Goal: Task Accomplishment & Management: Manage account settings

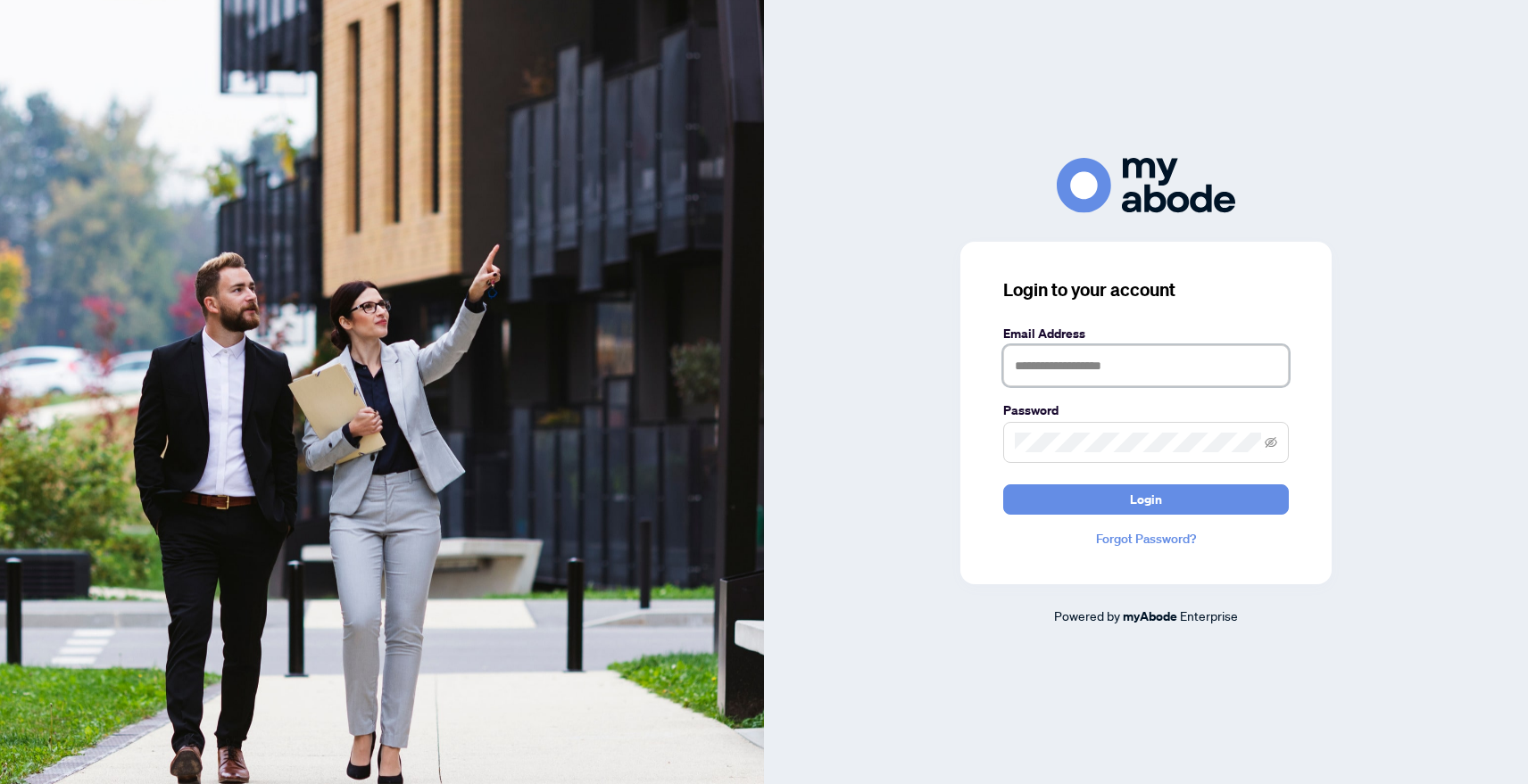
click at [1080, 357] on input "text" at bounding box center [1146, 365] width 286 height 41
type input "**********"
click at [1151, 504] on span "Login" at bounding box center [1146, 499] width 32 height 29
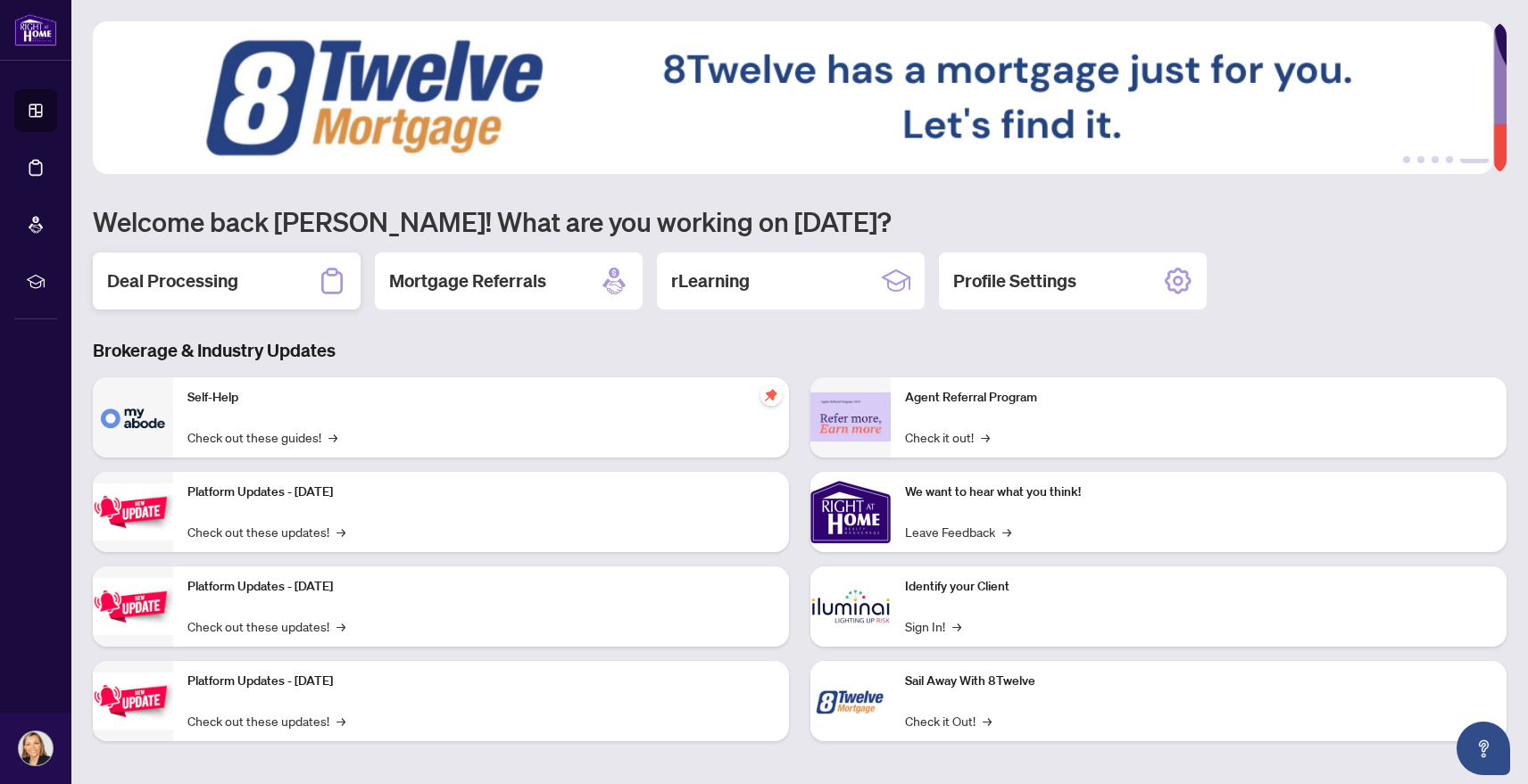
click at [199, 286] on h2 "Deal Processing" at bounding box center [173, 281] width 131 height 25
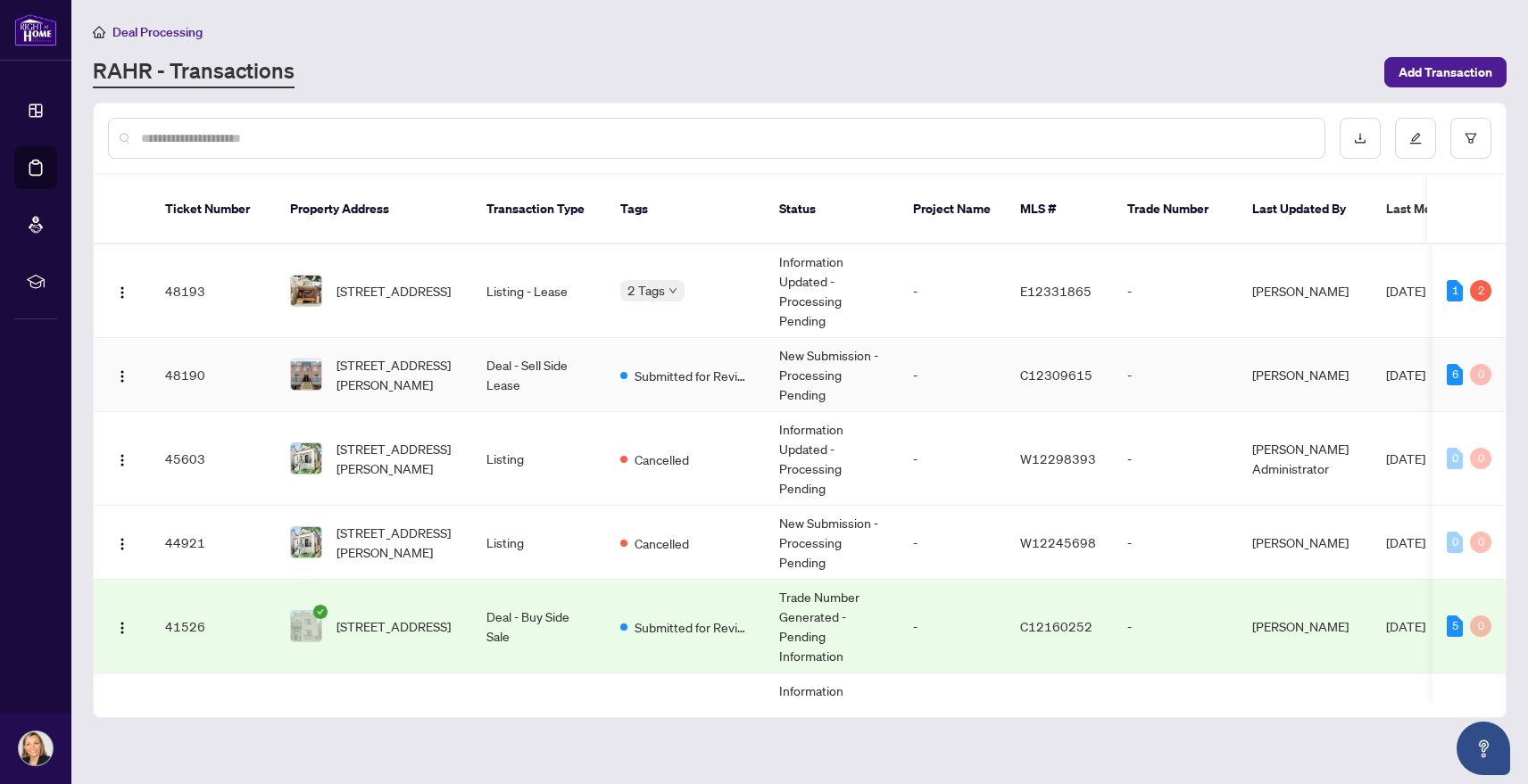
scroll to position [268, 0]
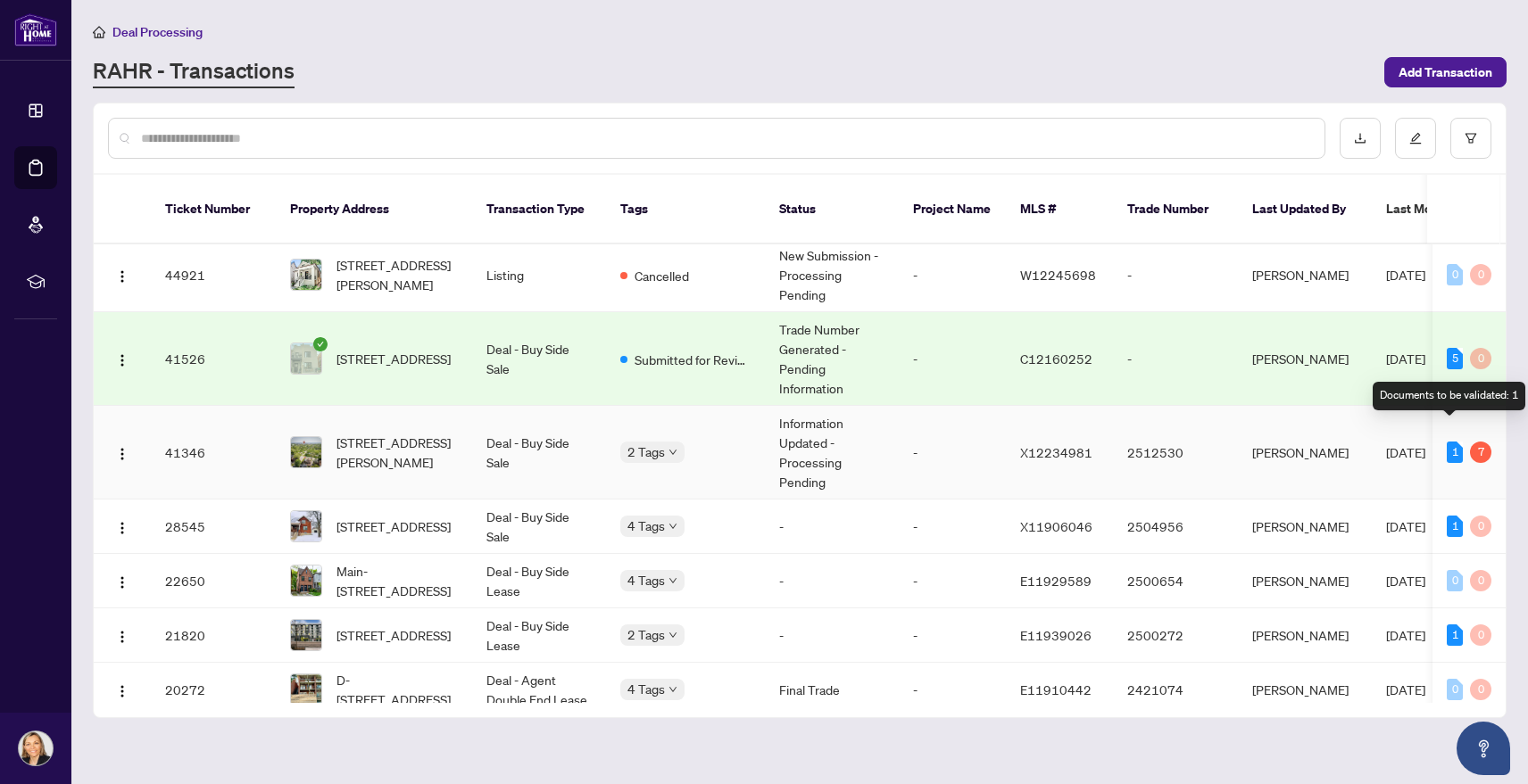
click at [1449, 442] on div "1" at bounding box center [1455, 453] width 16 height 22
click at [648, 434] on body "Dashboard Deal Processing Mortgage Referrals rLearning [PERSON_NAME] [PERSON_NA…" at bounding box center [764, 392] width 1528 height 784
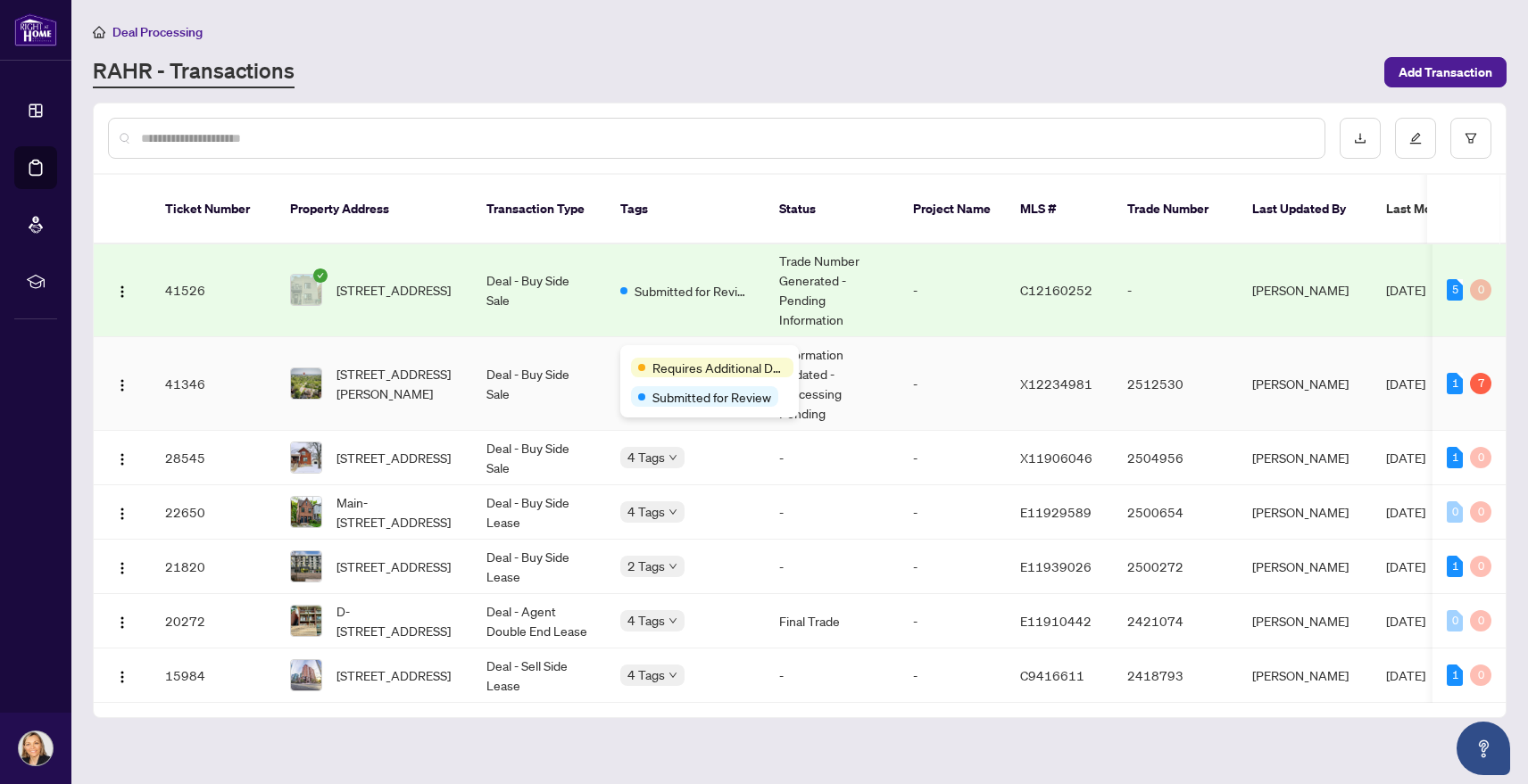
click at [646, 358] on div "Requires Additional Docs" at bounding box center [712, 367] width 163 height 20
click at [685, 365] on span "Requires Additional Docs" at bounding box center [719, 367] width 134 height 20
click at [704, 372] on span "Requires Additional Docs" at bounding box center [719, 367] width 134 height 20
click at [754, 370] on span "Requires Additional Docs" at bounding box center [719, 367] width 134 height 20
click at [653, 357] on span "Requires Additional Docs" at bounding box center [719, 367] width 134 height 20
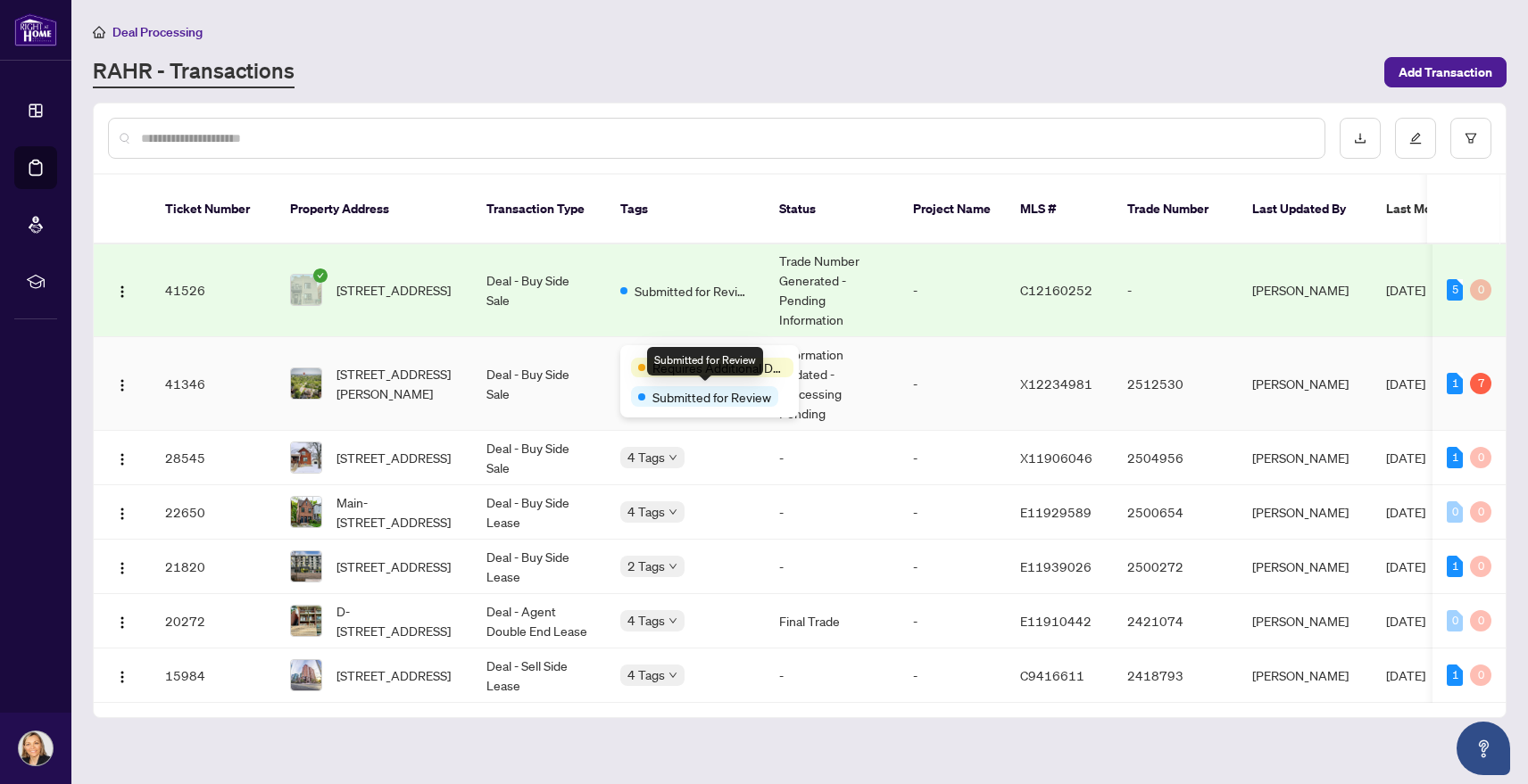
click at [701, 398] on span "Submitted for Review" at bounding box center [712, 397] width 119 height 20
click at [682, 370] on span "Requires Additional Docs" at bounding box center [719, 367] width 134 height 20
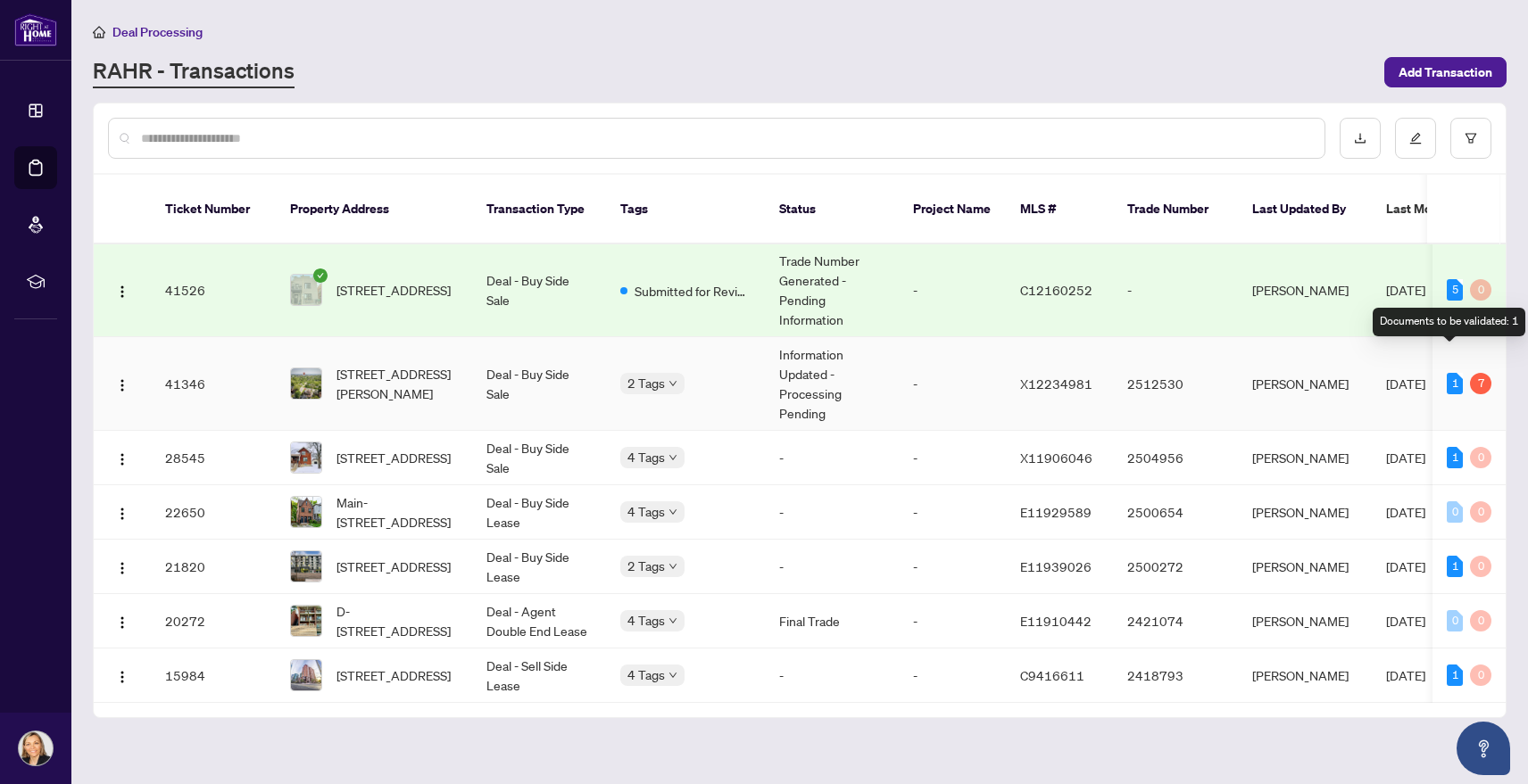
click at [1447, 373] on div "1" at bounding box center [1455, 384] width 16 height 22
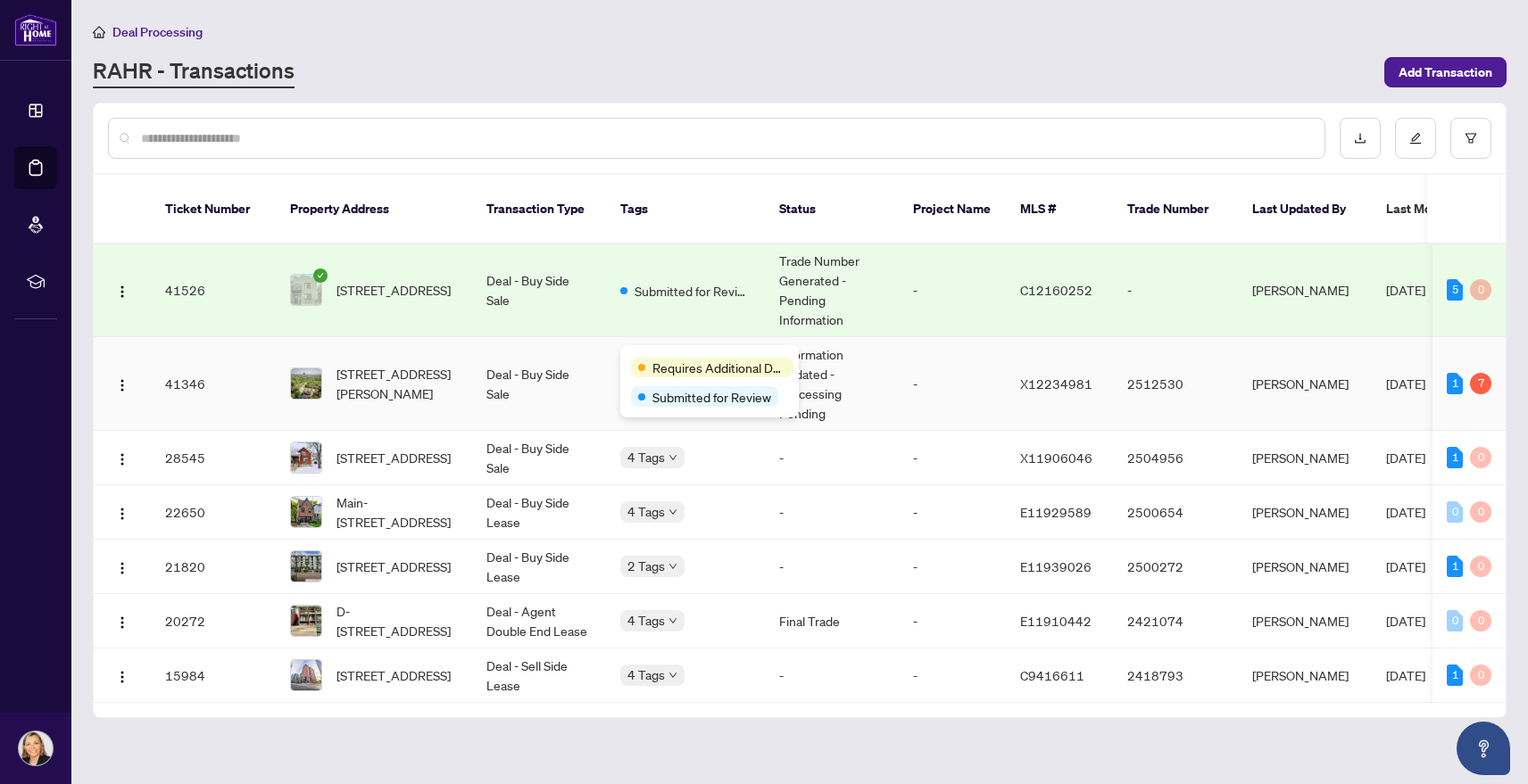
click at [650, 355] on div "Requires Additional Docs Submitted for Review" at bounding box center [710, 381] width 179 height 72
click at [682, 370] on span "Requires Additional Docs" at bounding box center [719, 367] width 134 height 20
drag, startPoint x: 683, startPoint y: 370, endPoint x: 664, endPoint y: 369, distance: 19.0
click at [664, 369] on span "Requires Additional Docs" at bounding box center [719, 367] width 134 height 20
click at [674, 398] on span "Submitted for Review" at bounding box center [712, 397] width 119 height 20
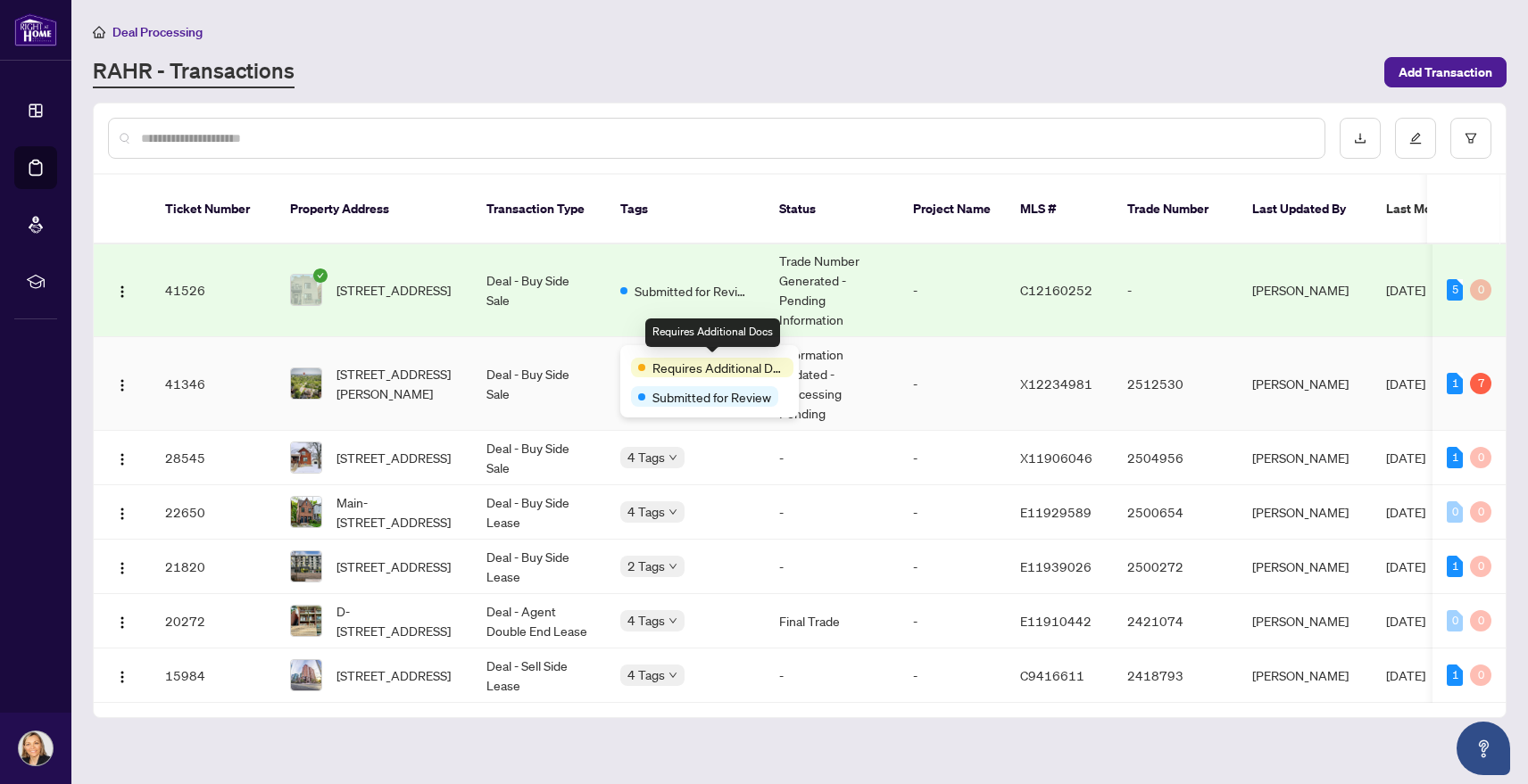
click at [701, 366] on span "Requires Additional Docs" at bounding box center [719, 367] width 134 height 20
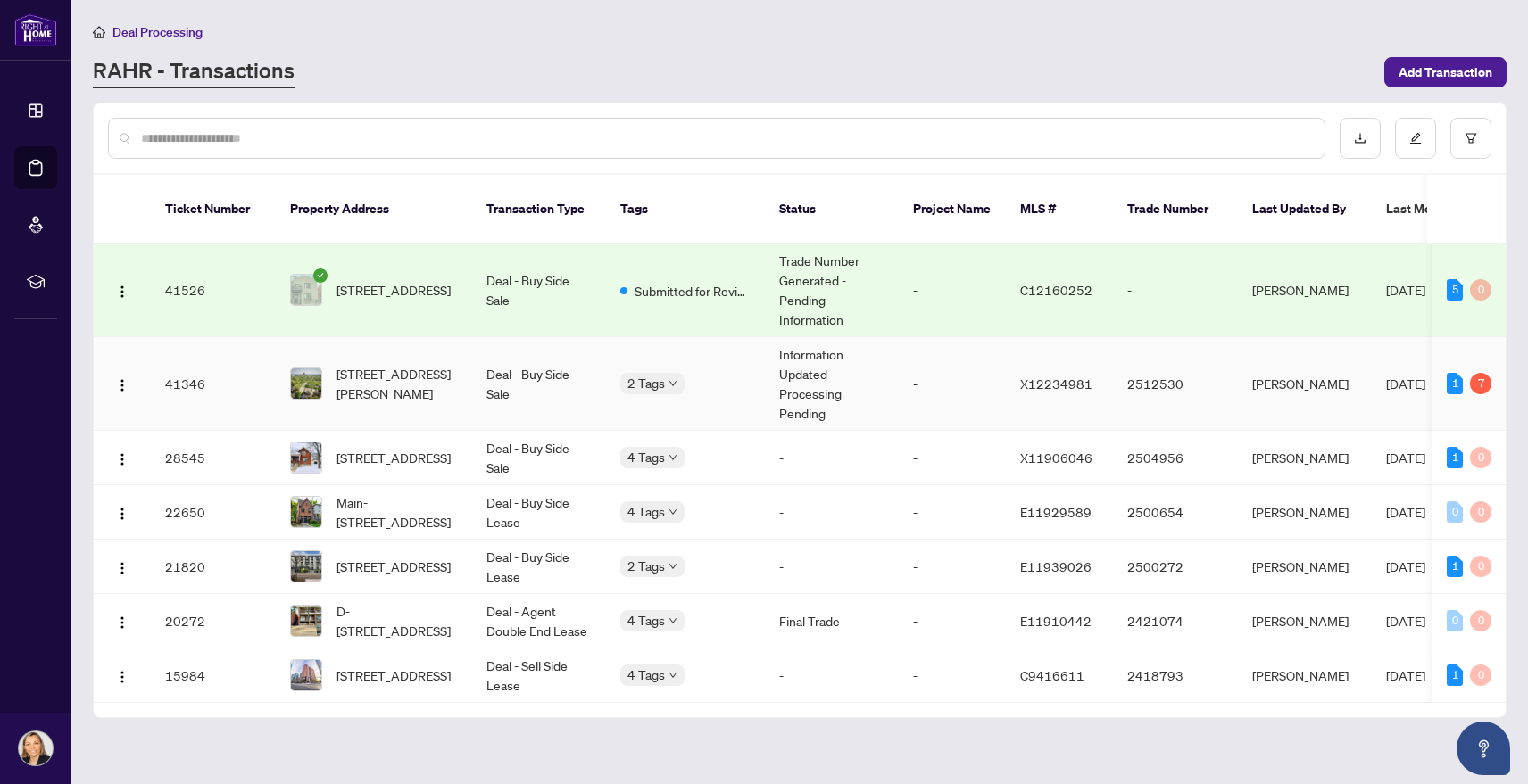
click at [646, 359] on body "Dashboard Deal Processing Mortgage Referrals rLearning [PERSON_NAME] [PERSON_NA…" at bounding box center [764, 392] width 1528 height 784
click at [648, 435] on div "Approved" at bounding box center [672, 442] width 83 height 20
click at [655, 484] on div "Approved" at bounding box center [709, 495] width 157 height 22
click at [1449, 373] on div "1" at bounding box center [1455, 384] width 16 height 22
click at [1475, 373] on div "7" at bounding box center [1480, 384] width 22 height 22
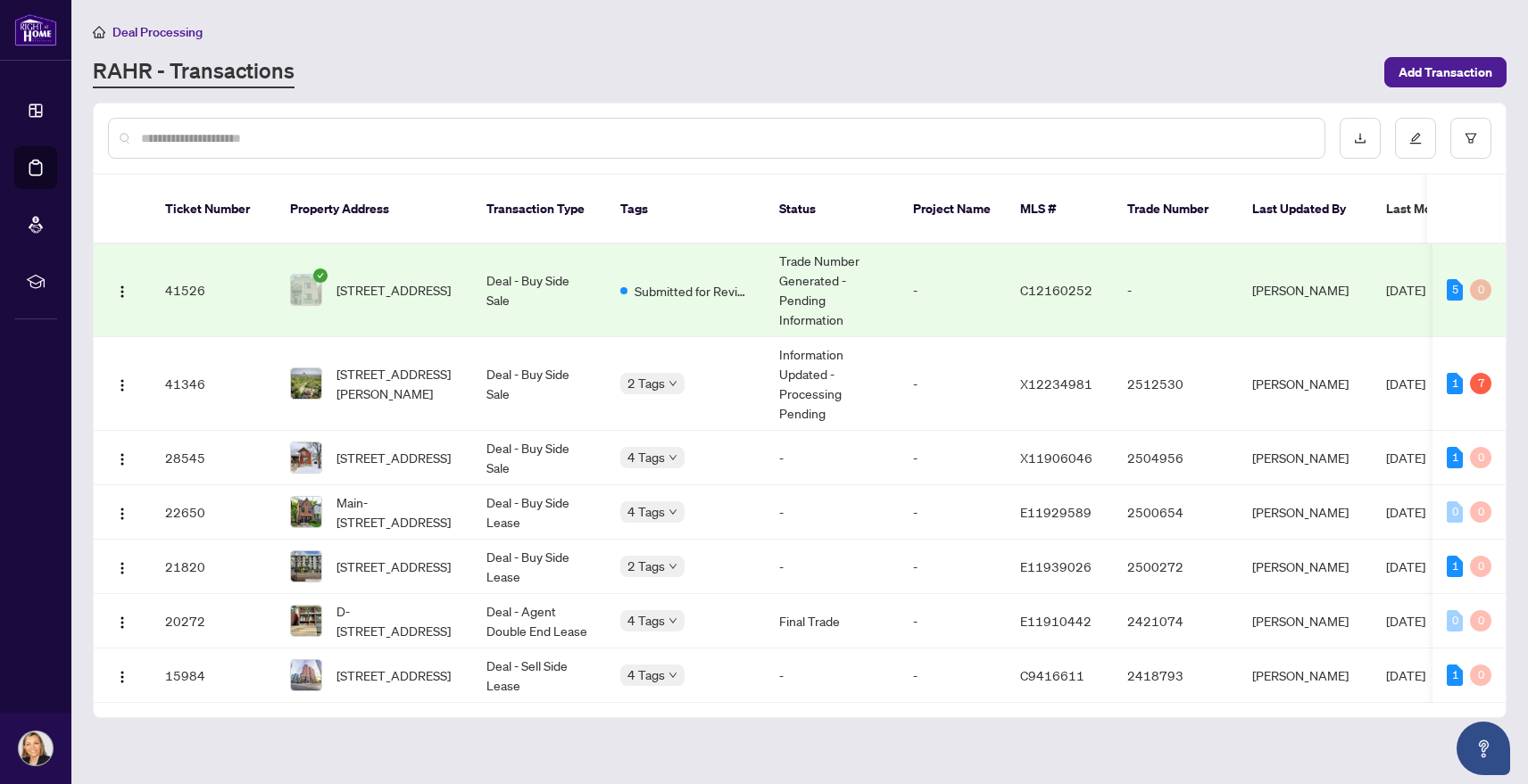
click at [1515, 416] on main "Deal Processing [PERSON_NAME] - Transactions Add Transaction Ticket Number Prop…" at bounding box center [799, 392] width 1457 height 784
click at [404, 364] on span "[STREET_ADDRESS][PERSON_NAME]" at bounding box center [397, 384] width 121 height 40
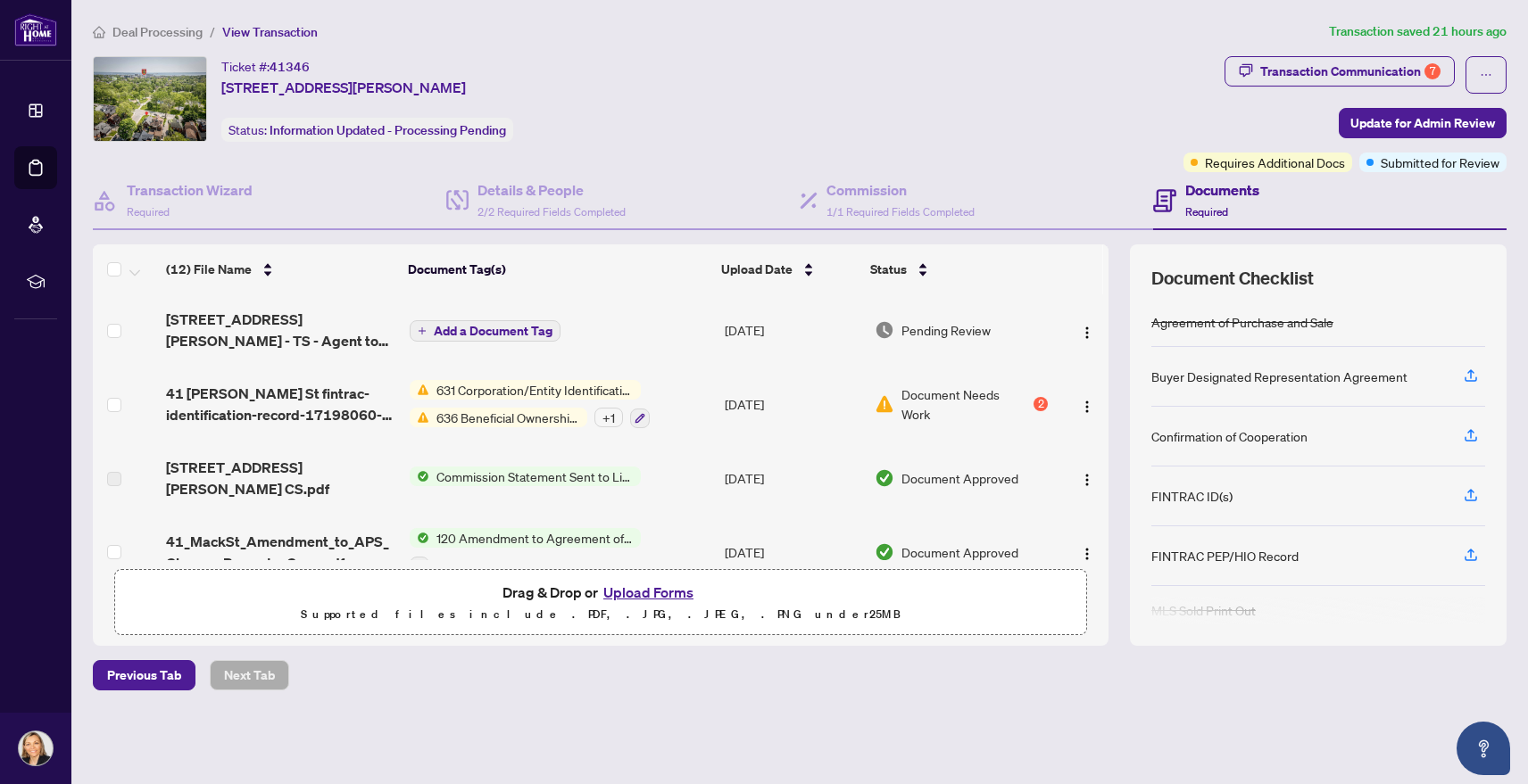
click at [496, 330] on span "Add a Document Tag" at bounding box center [493, 330] width 119 height 13
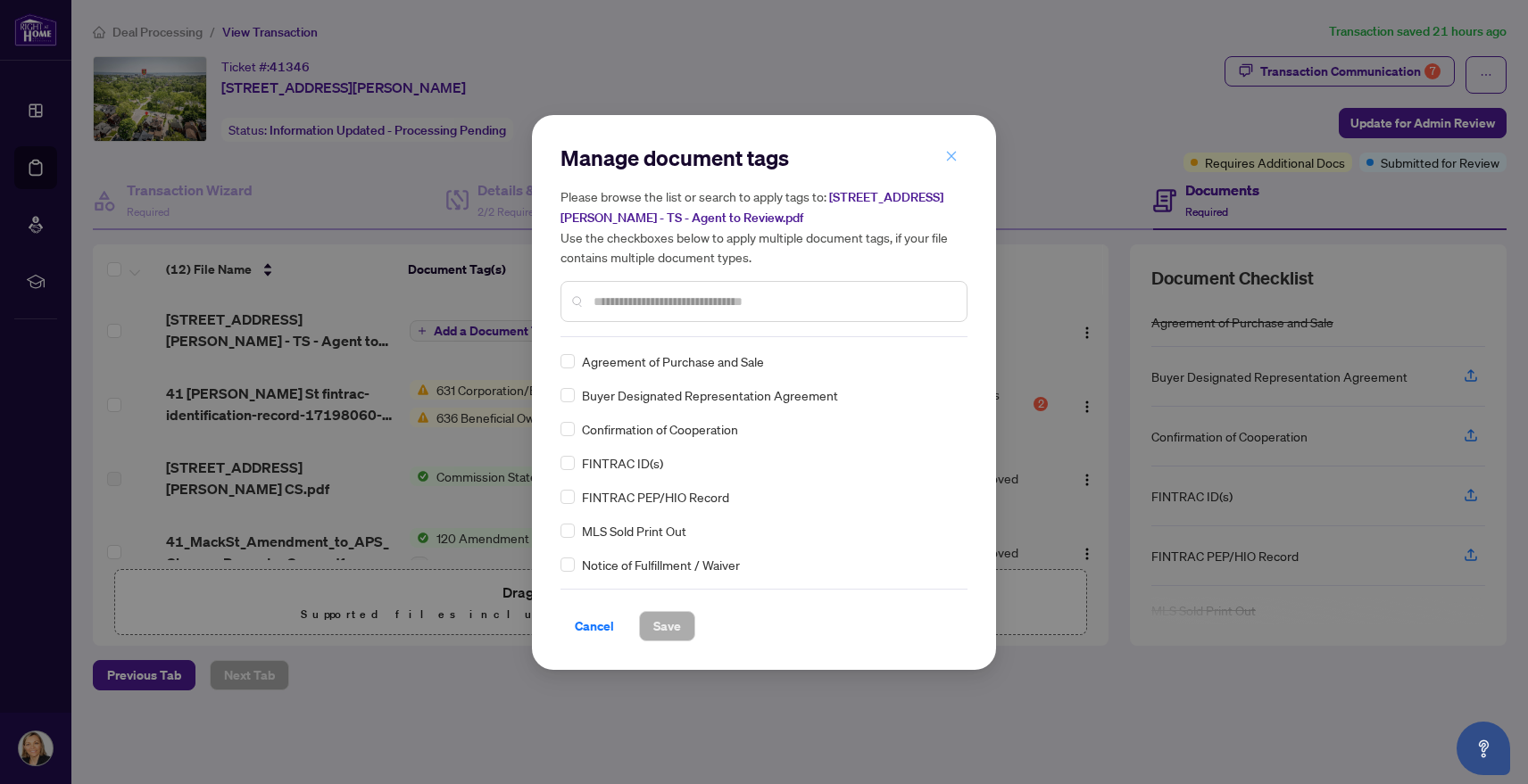
click at [948, 155] on icon "close" at bounding box center [952, 157] width 10 height 10
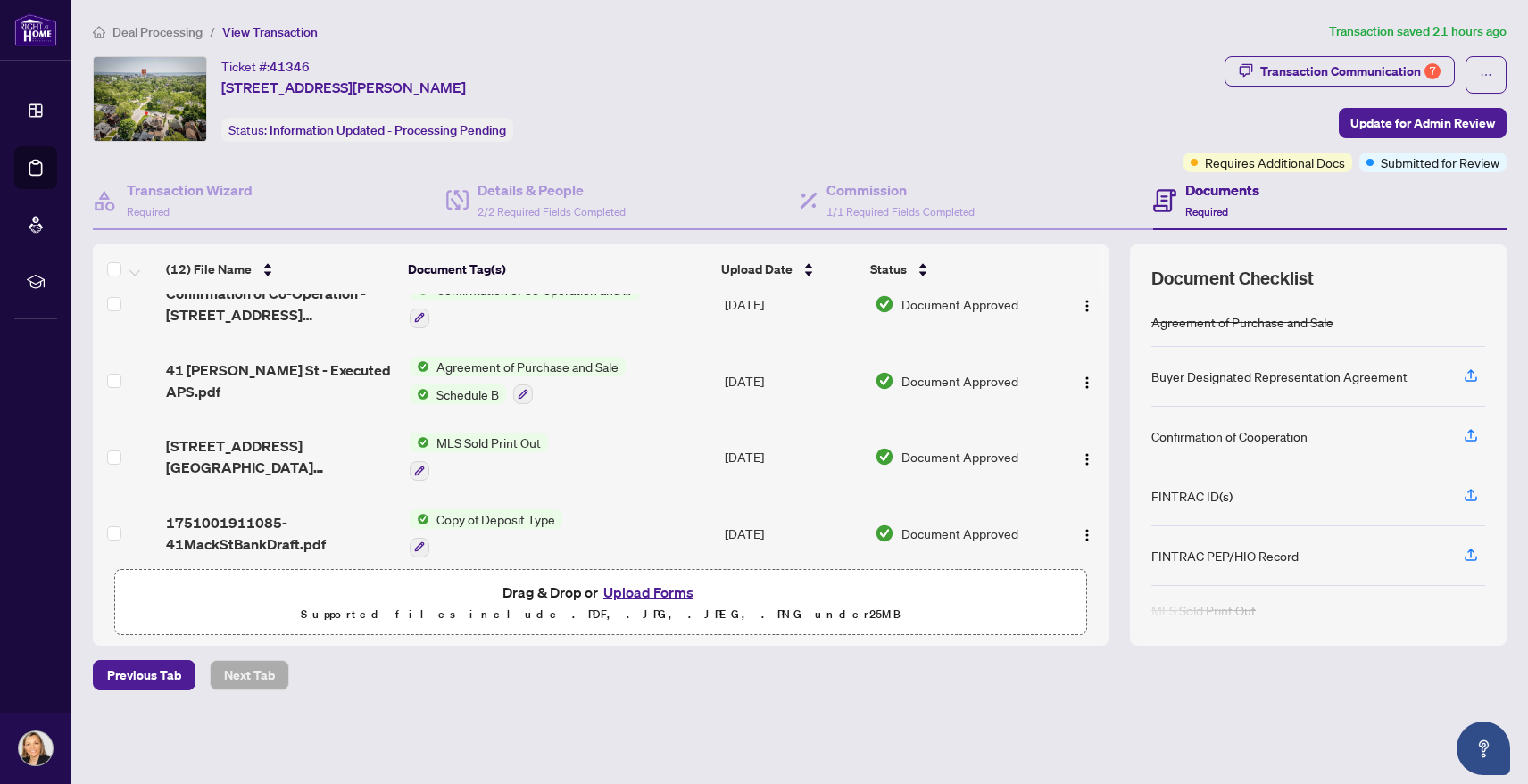
scroll to position [273, 0]
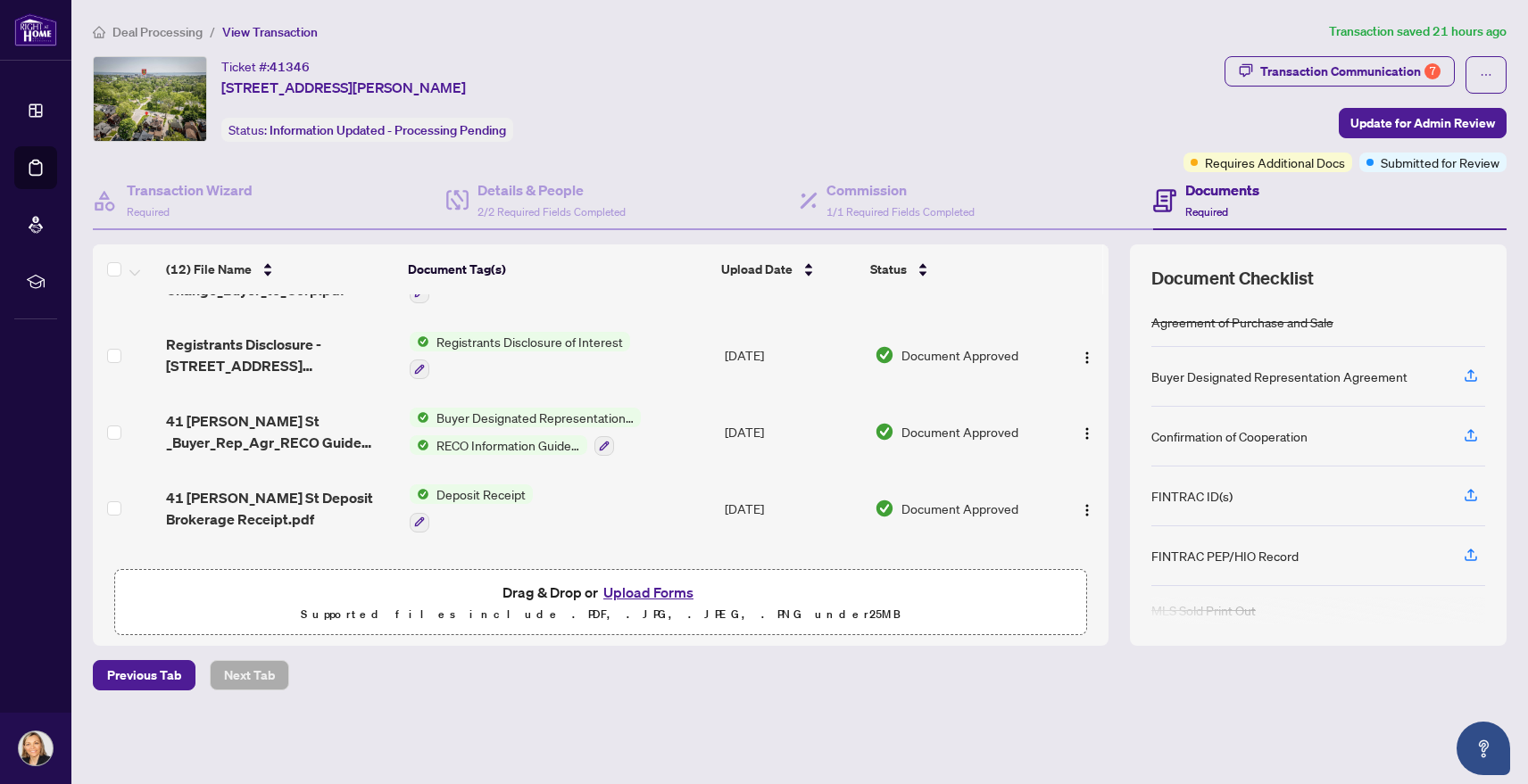
click at [477, 484] on span "Deposit Receipt" at bounding box center [481, 494] width 103 height 20
click at [638, 473] on td "Deposit Receipt" at bounding box center [559, 508] width 315 height 76
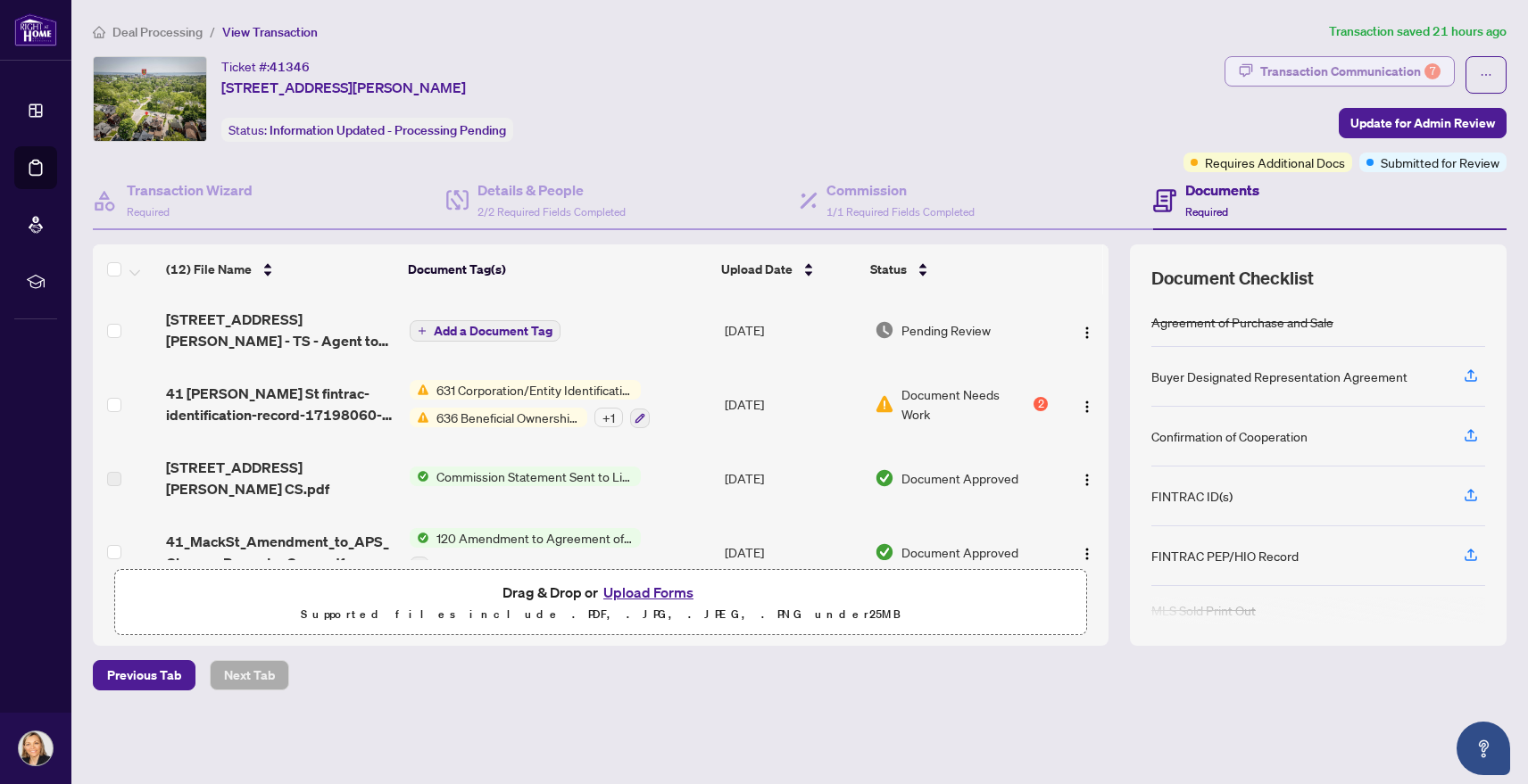
click at [1371, 70] on div "Transaction Communication 7" at bounding box center [1350, 71] width 181 height 29
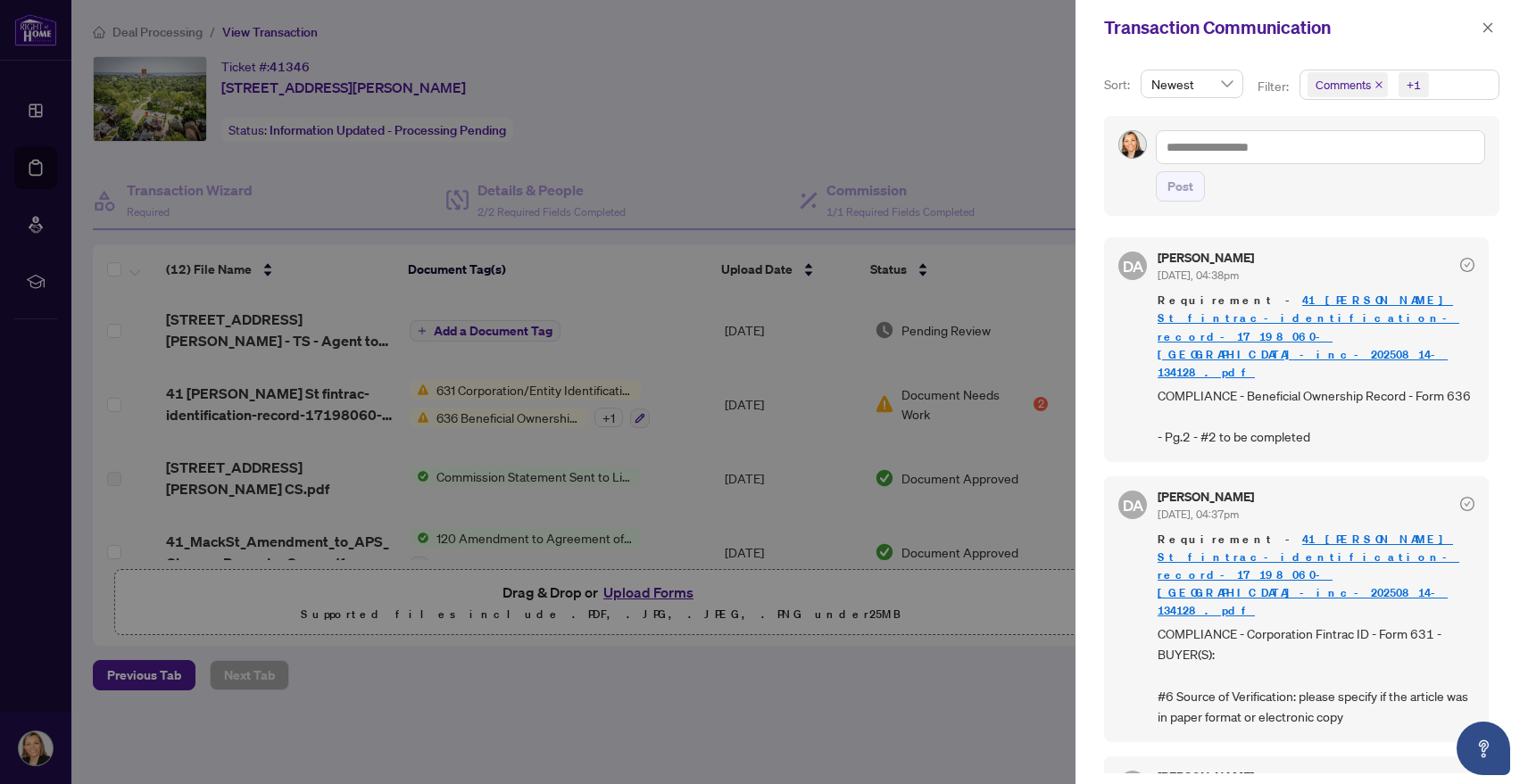
click at [1311, 301] on link "41 [PERSON_NAME] St fintrac-identification-record-17198060-[GEOGRAPHIC_DATA]-in…" at bounding box center [1309, 335] width 302 height 86
click at [1488, 30] on icon "close" at bounding box center [1488, 27] width 10 height 10
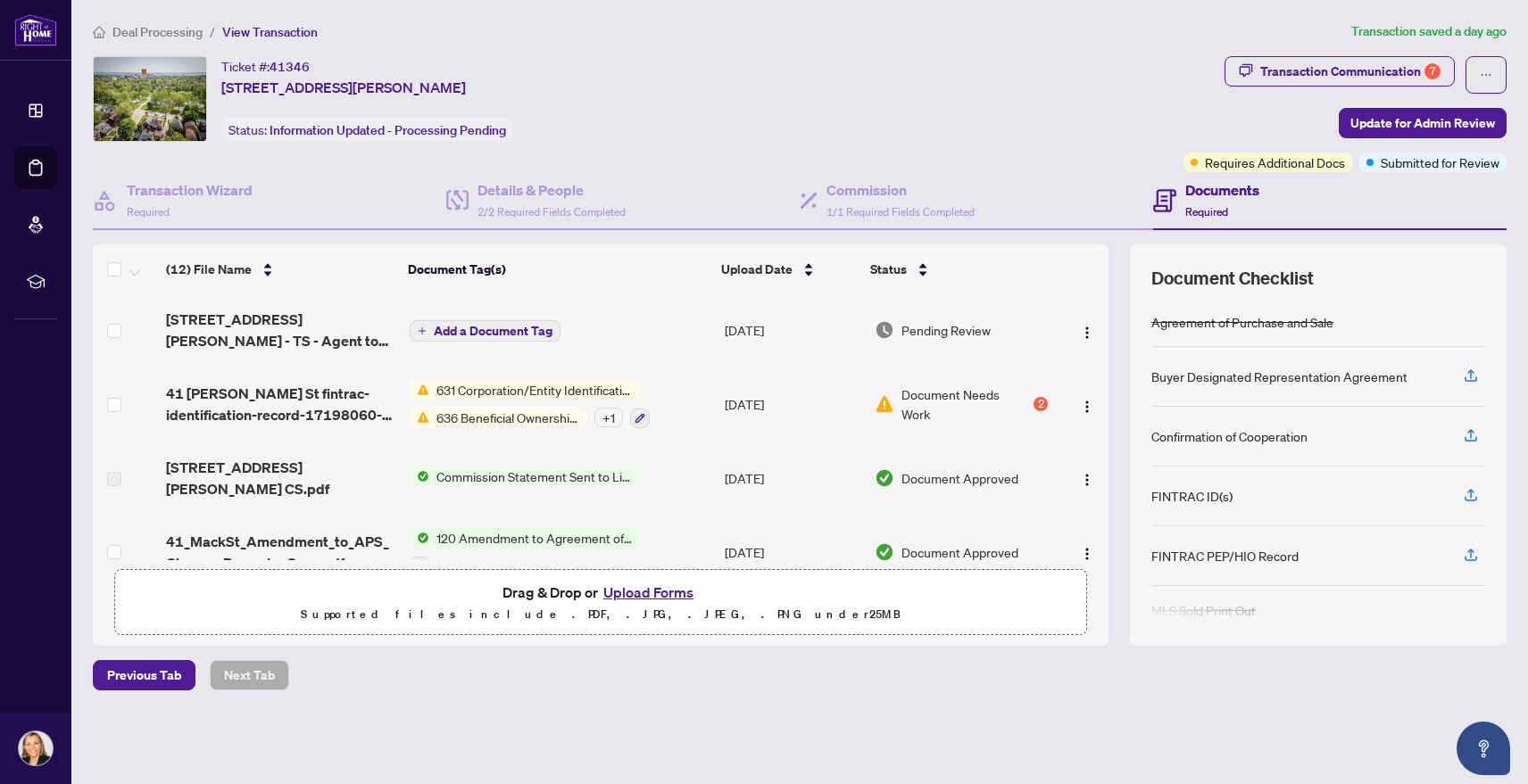
click at [495, 332] on span "Add a Document Tag" at bounding box center [493, 330] width 119 height 13
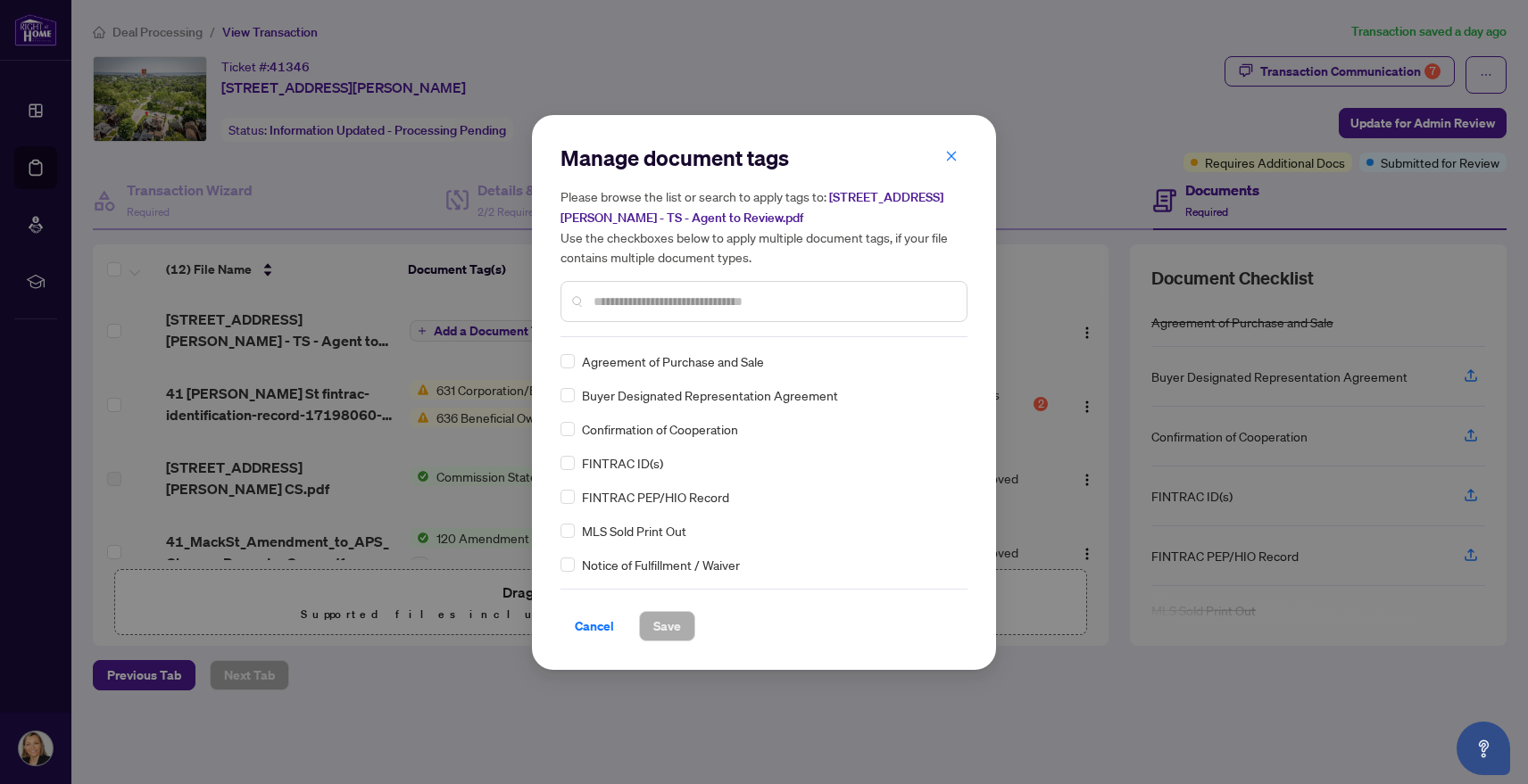
click at [943, 190] on span "[STREET_ADDRESS][PERSON_NAME] - TS - Agent to Review.pdf" at bounding box center [752, 207] width 383 height 37
click at [951, 156] on icon "close" at bounding box center [951, 156] width 13 height 13
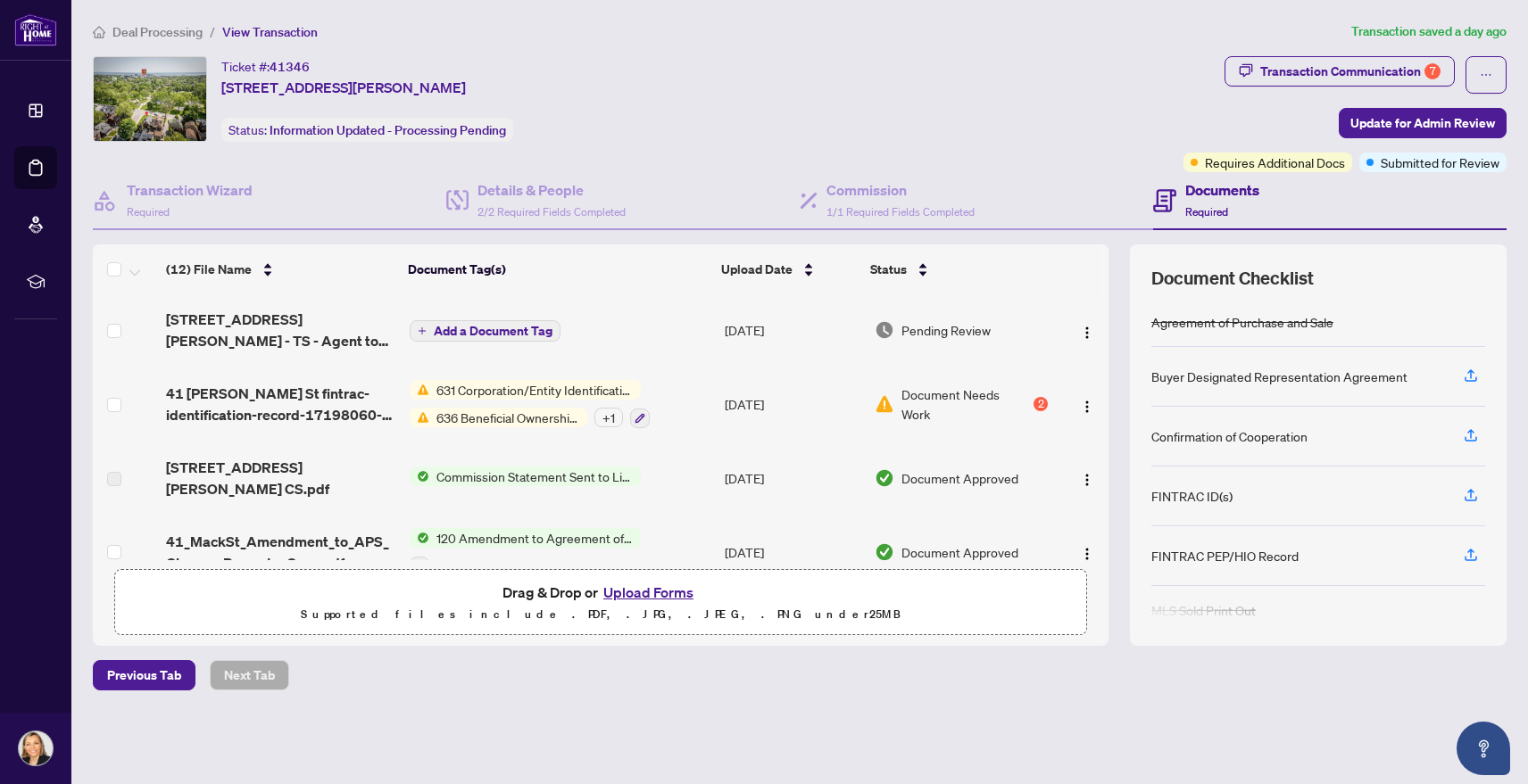
scroll to position [245, 0]
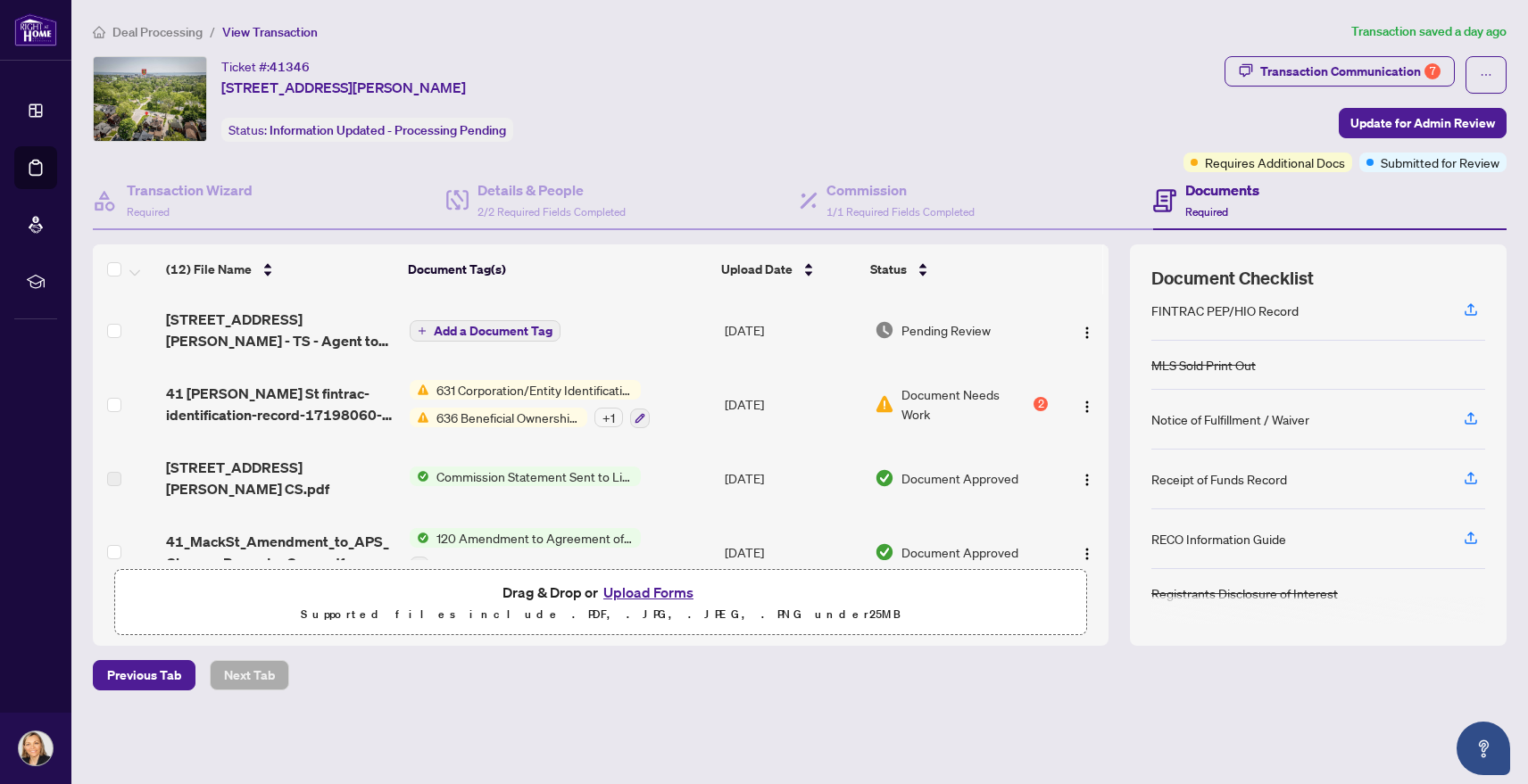
click at [489, 329] on span "Add a Document Tag" at bounding box center [493, 330] width 119 height 13
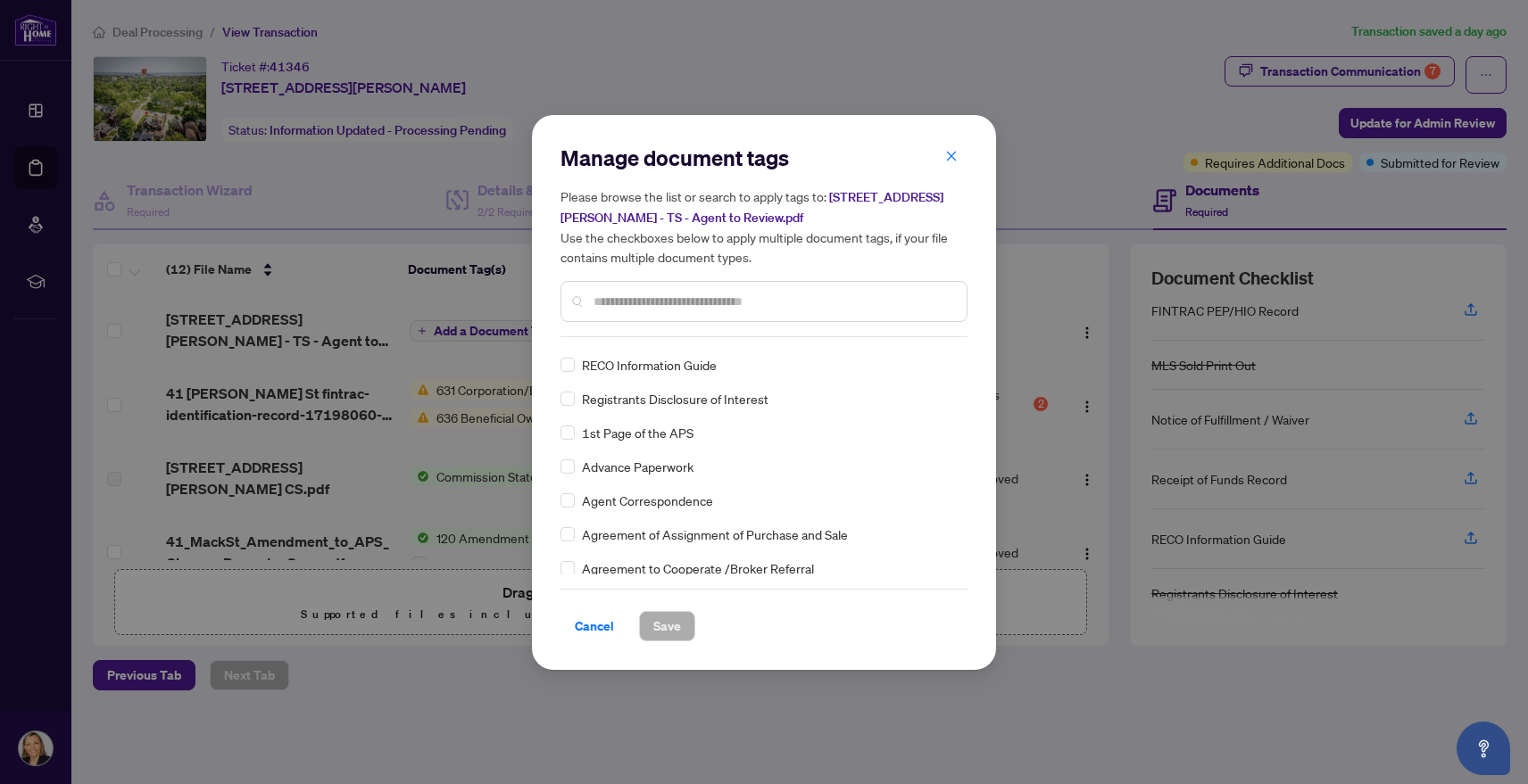
scroll to position [0, 0]
click at [948, 159] on icon "close" at bounding box center [951, 156] width 13 height 13
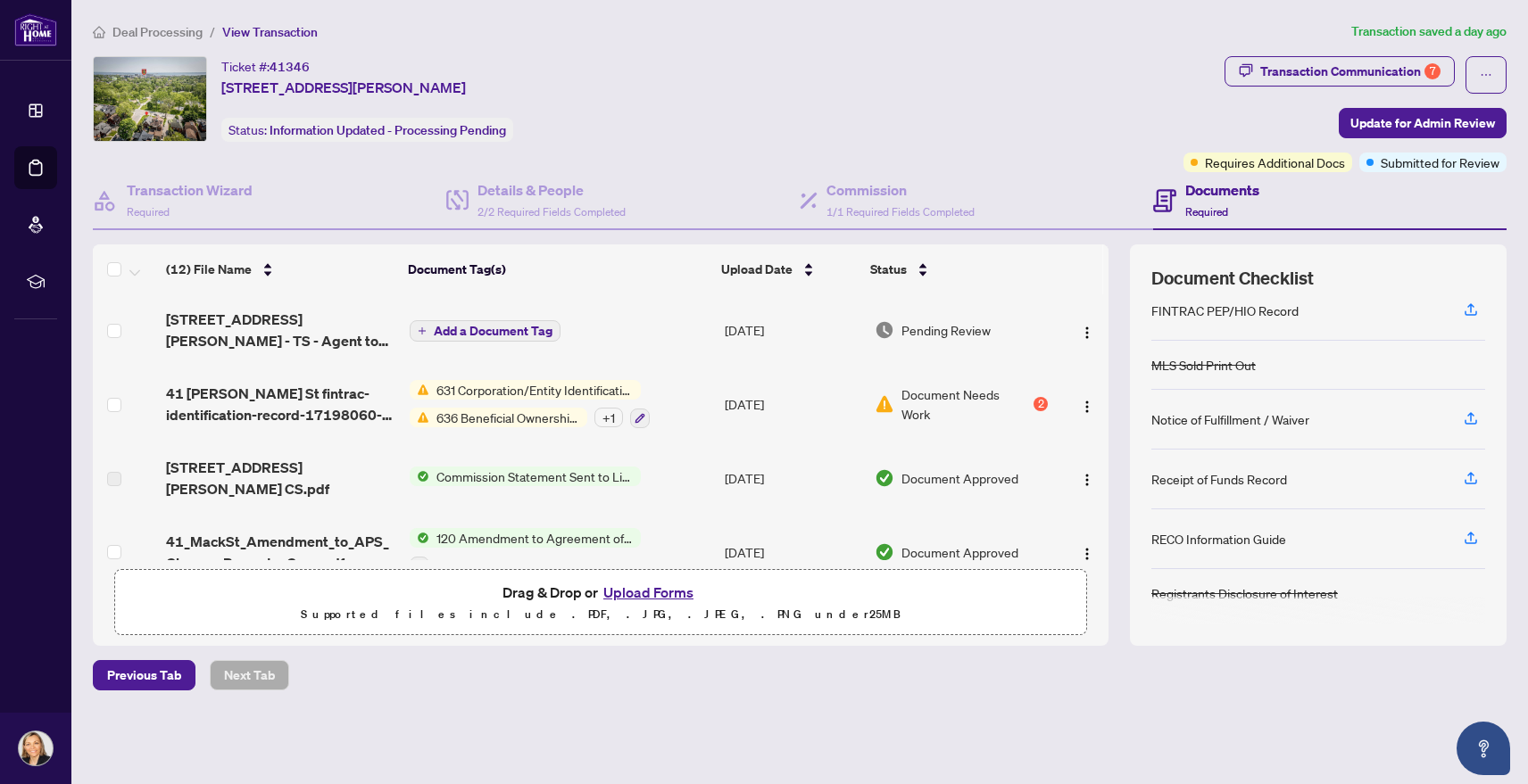
click at [605, 421] on div "+ 1" at bounding box center [609, 418] width 29 height 20
click at [692, 356] on td "Add a Document Tag" at bounding box center [559, 330] width 315 height 71
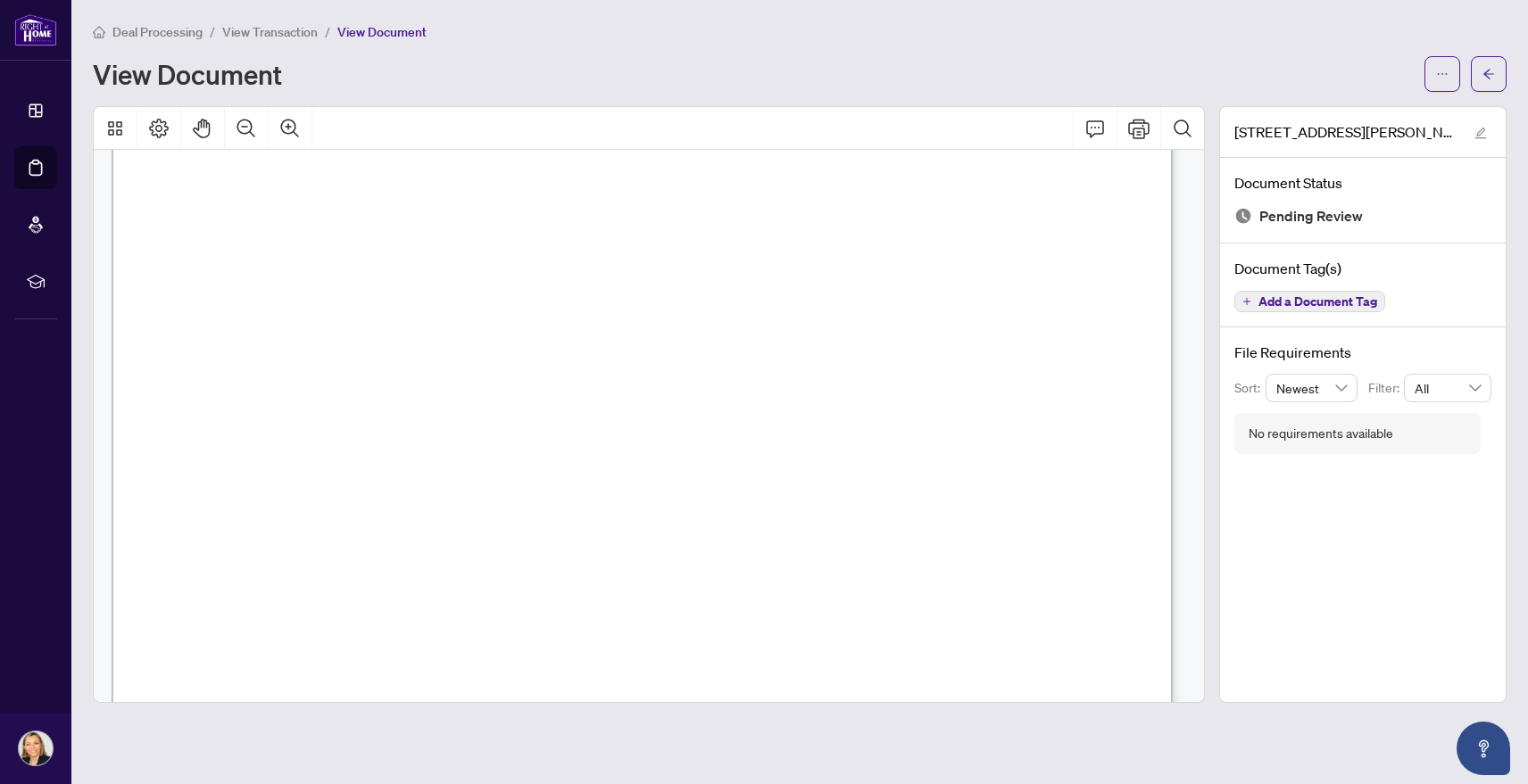
scroll to position [357, 0]
click at [1483, 130] on icon "edit" at bounding box center [1481, 134] width 12 height 12
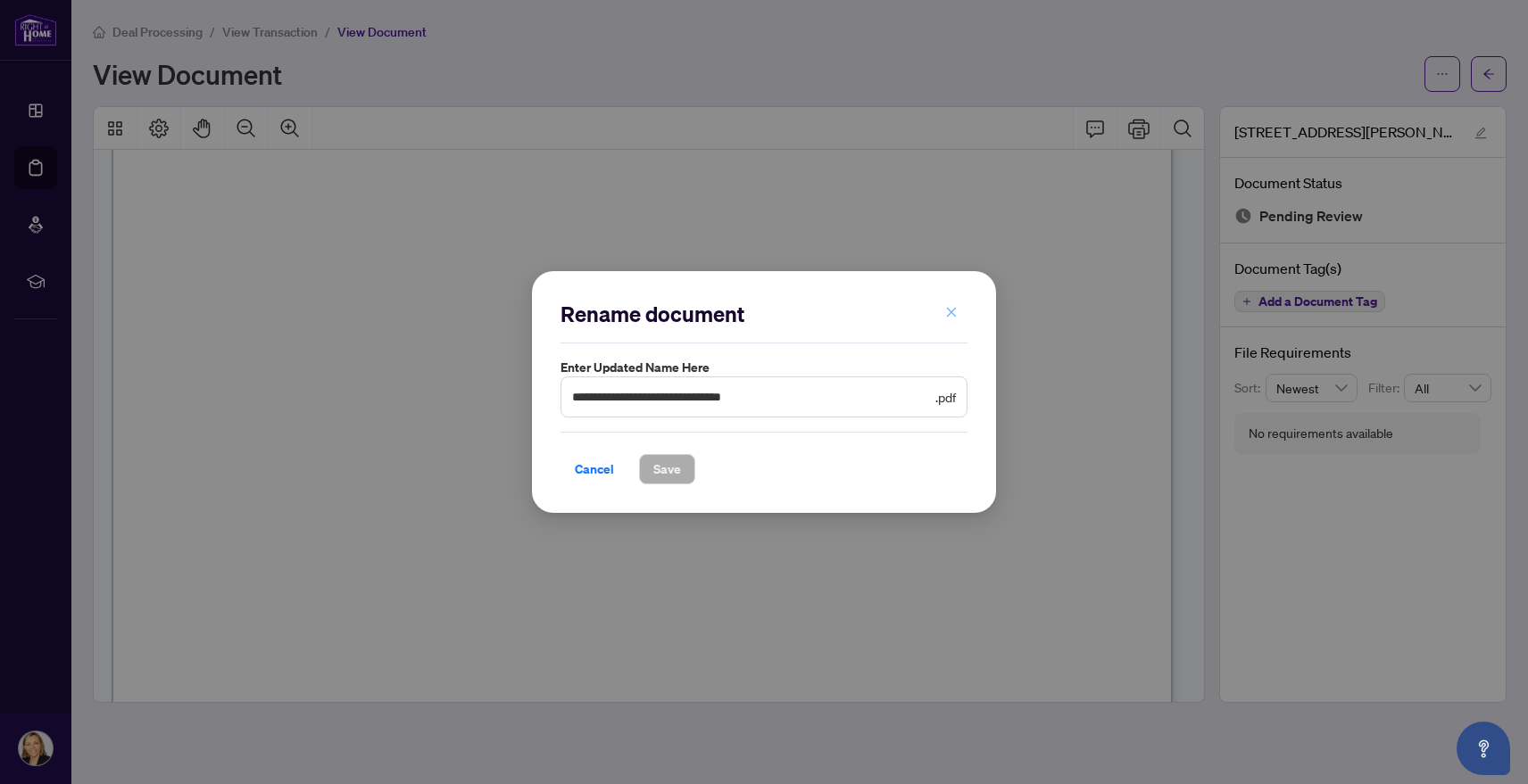
click at [948, 313] on icon "close" at bounding box center [951, 312] width 13 height 13
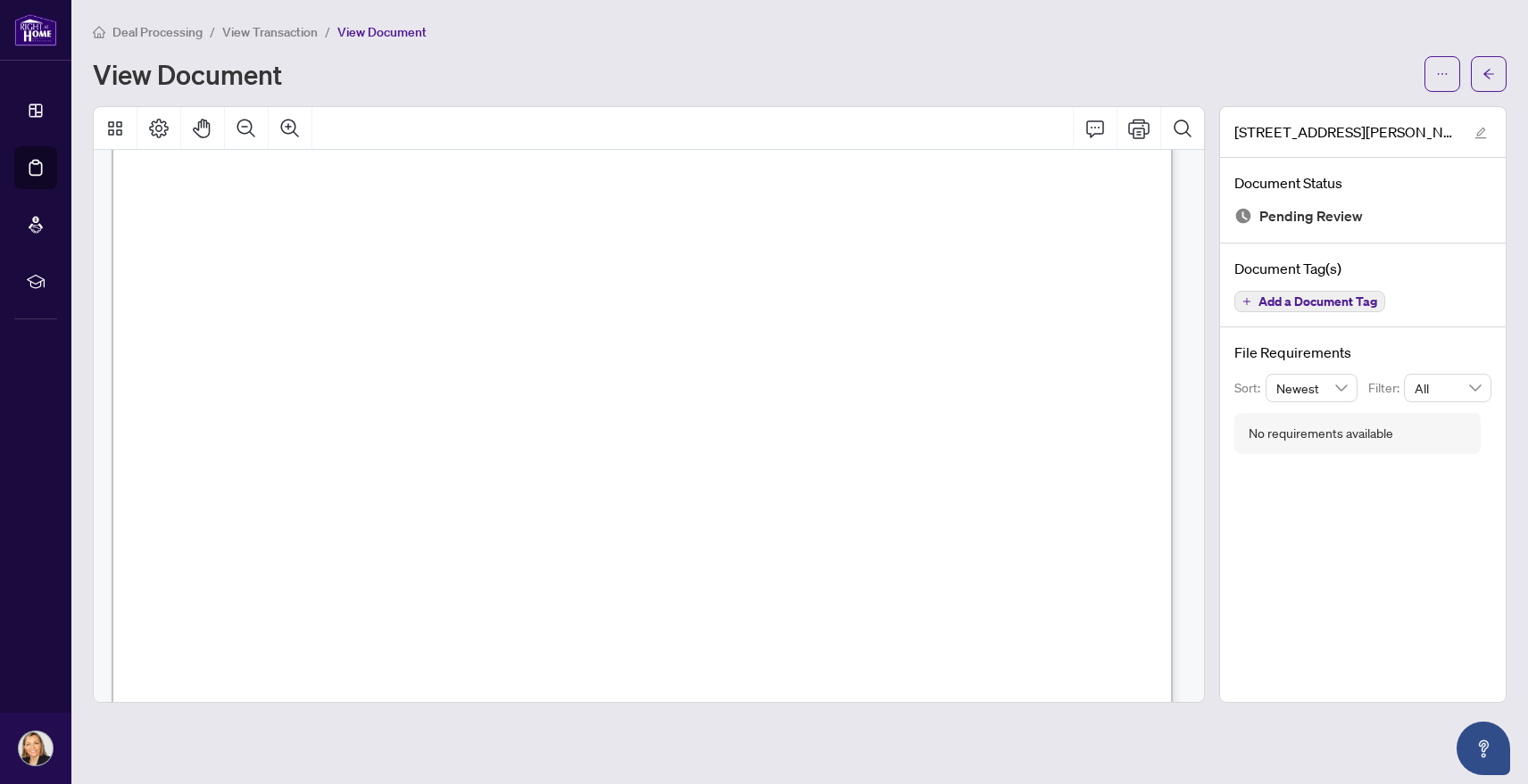
scroll to position [624, 0]
drag, startPoint x: 878, startPoint y: 375, endPoint x: 907, endPoint y: 328, distance: 55.2
click at [1097, 127] on icon "Comment" at bounding box center [1095, 129] width 22 height 22
click at [1093, 125] on icon "Comment" at bounding box center [1095, 129] width 22 height 22
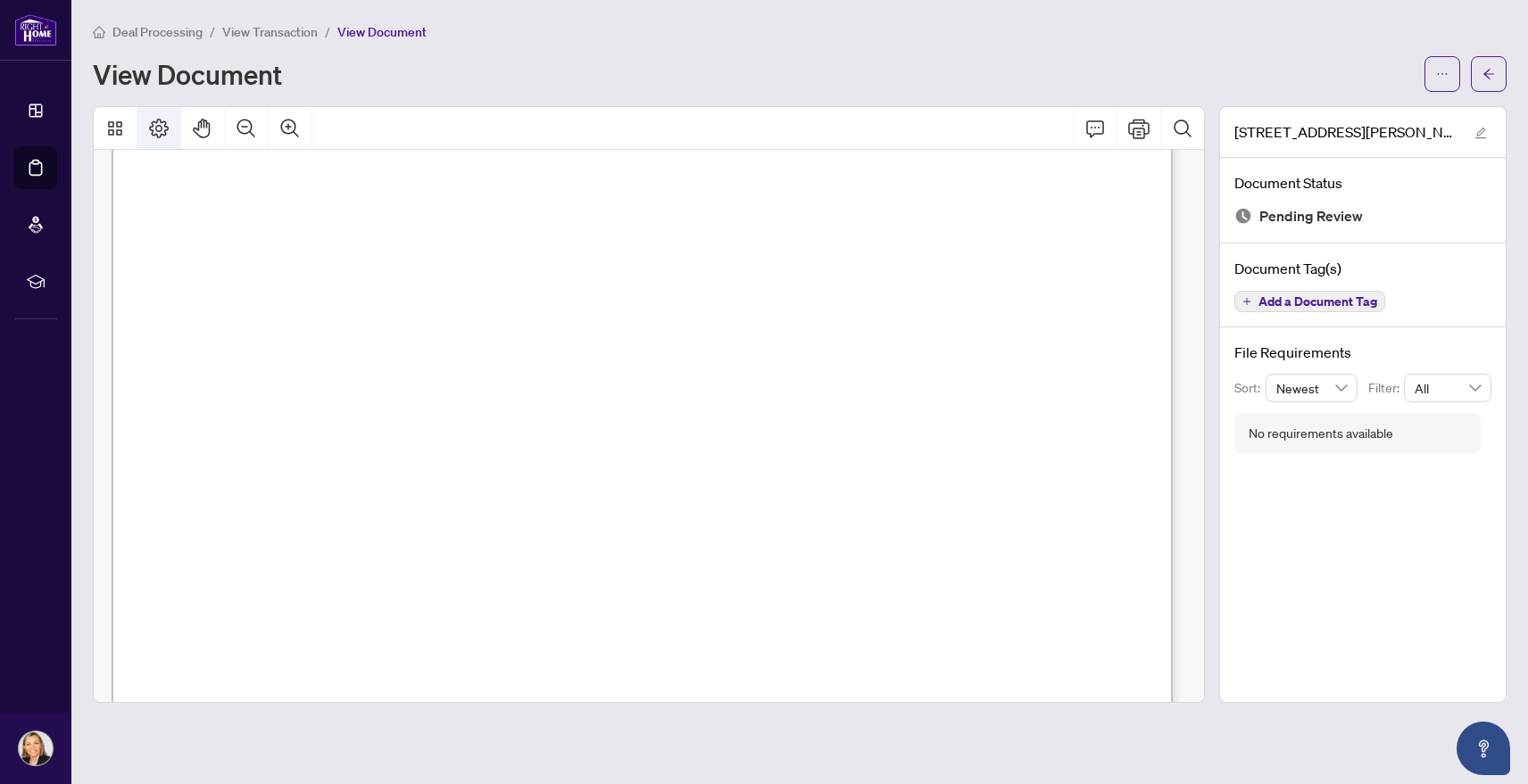
click at [158, 128] on icon "Page Layout" at bounding box center [159, 129] width 22 height 22
click at [1096, 126] on icon "Comment" at bounding box center [1095, 129] width 22 height 22
drag, startPoint x: 897, startPoint y: 431, endPoint x: 882, endPoint y: 467, distance: 39.0
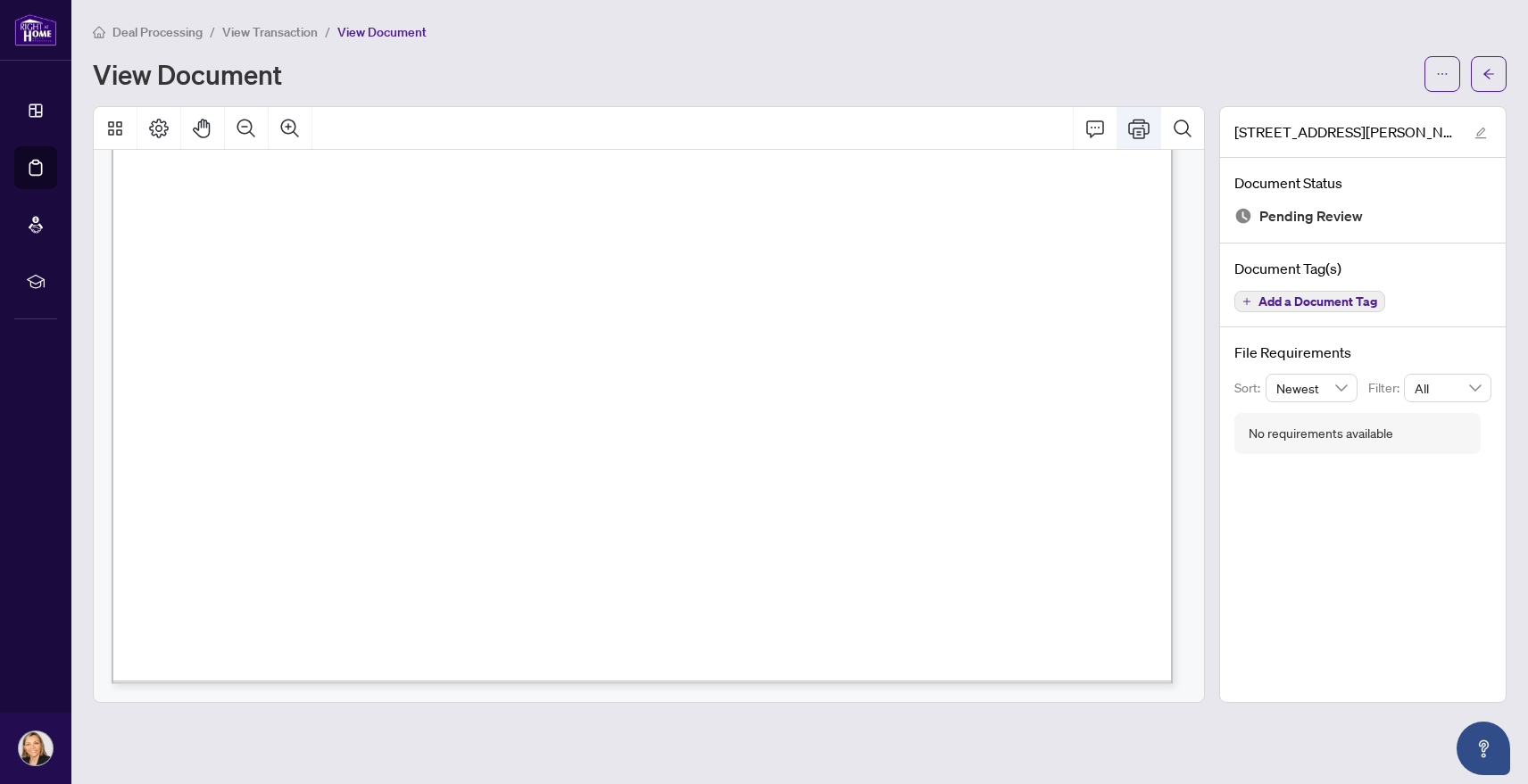
click at [1138, 130] on icon "Print" at bounding box center [1139, 129] width 22 height 20
drag, startPoint x: 337, startPoint y: 463, endPoint x: 333, endPoint y: 447, distance: 16.5
click at [337, 463] on div "Page 1" at bounding box center [1142, 644] width 2061 height 2666
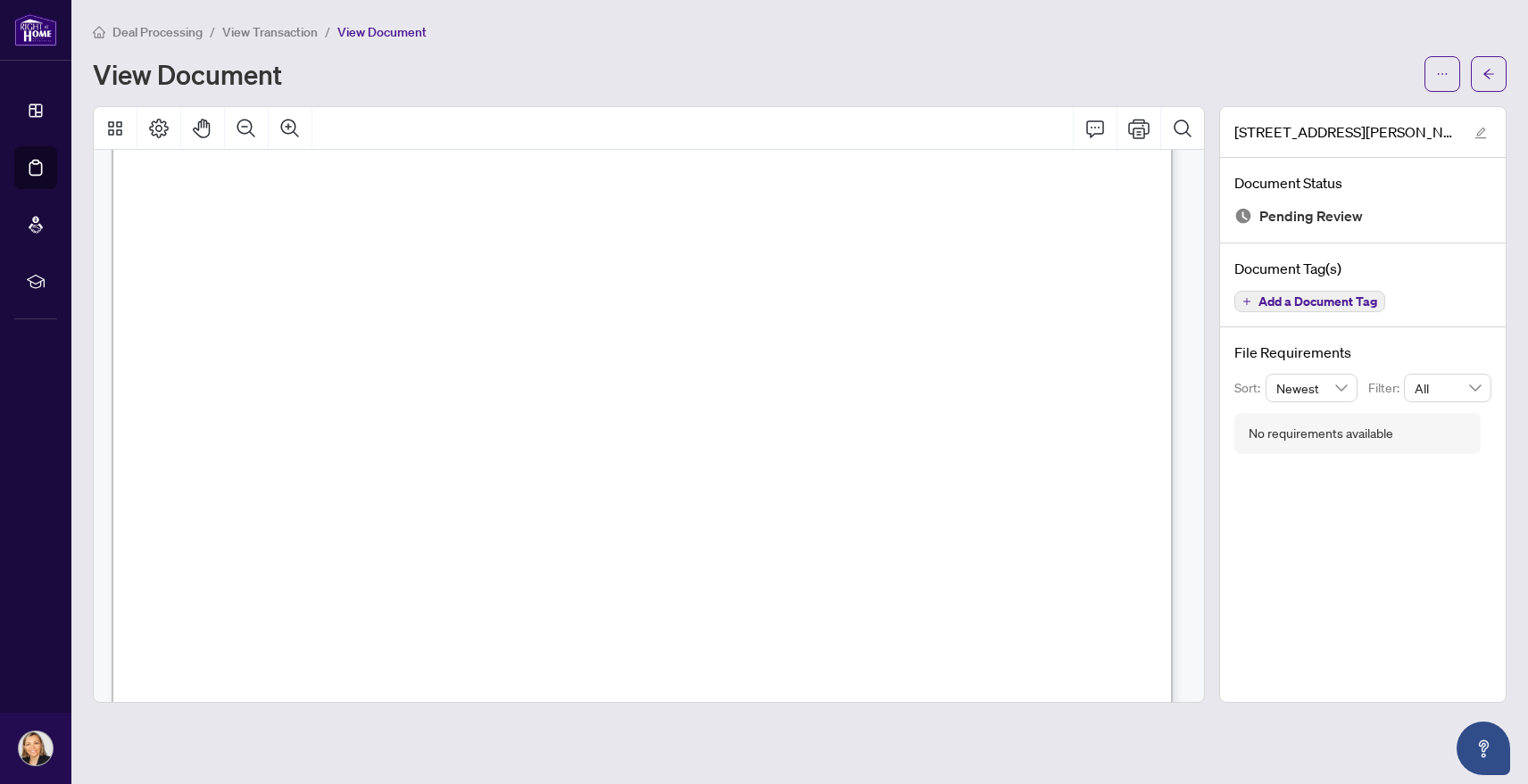
scroll to position [0, 0]
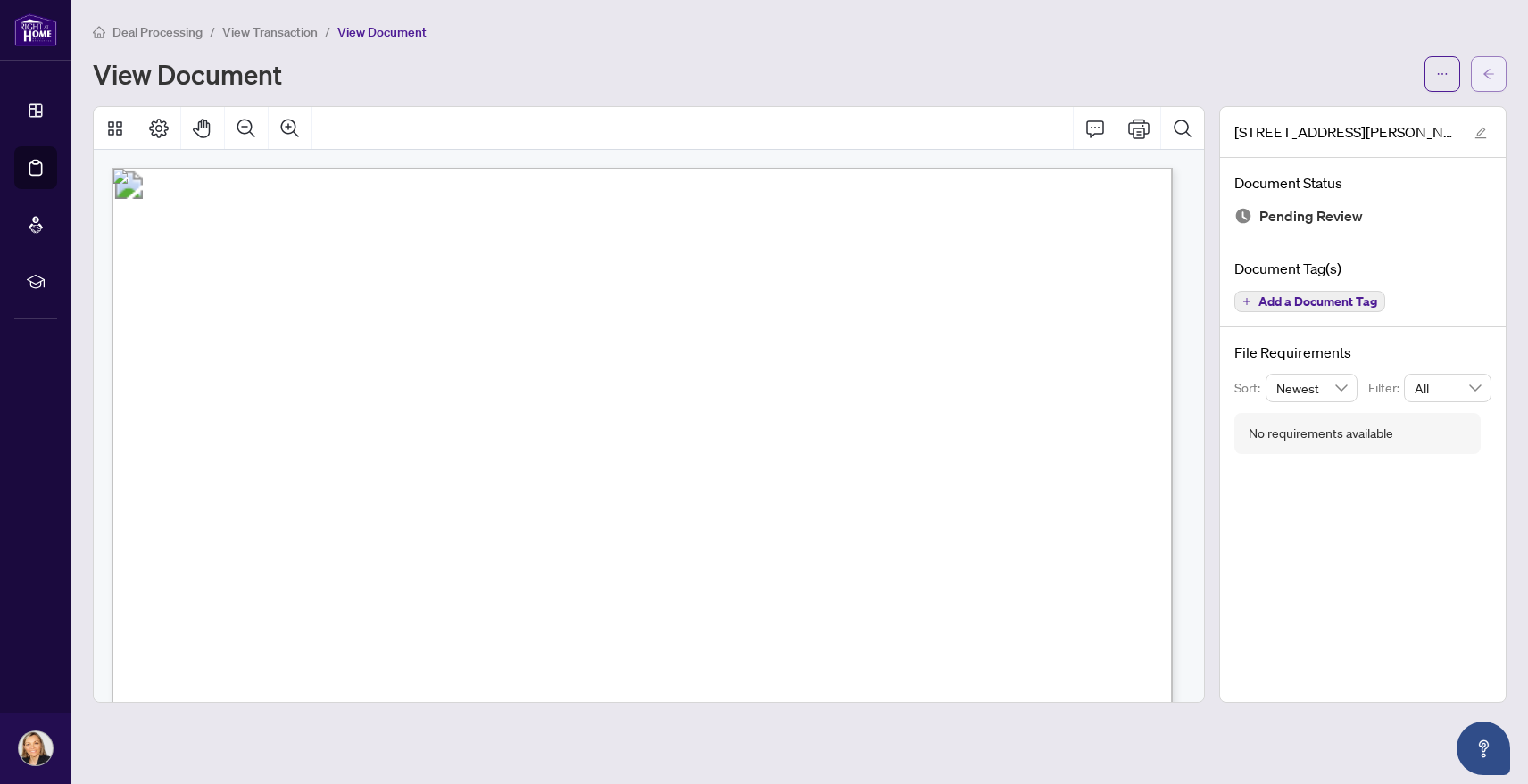
click at [1484, 74] on icon "arrow-left" at bounding box center [1488, 73] width 13 height 13
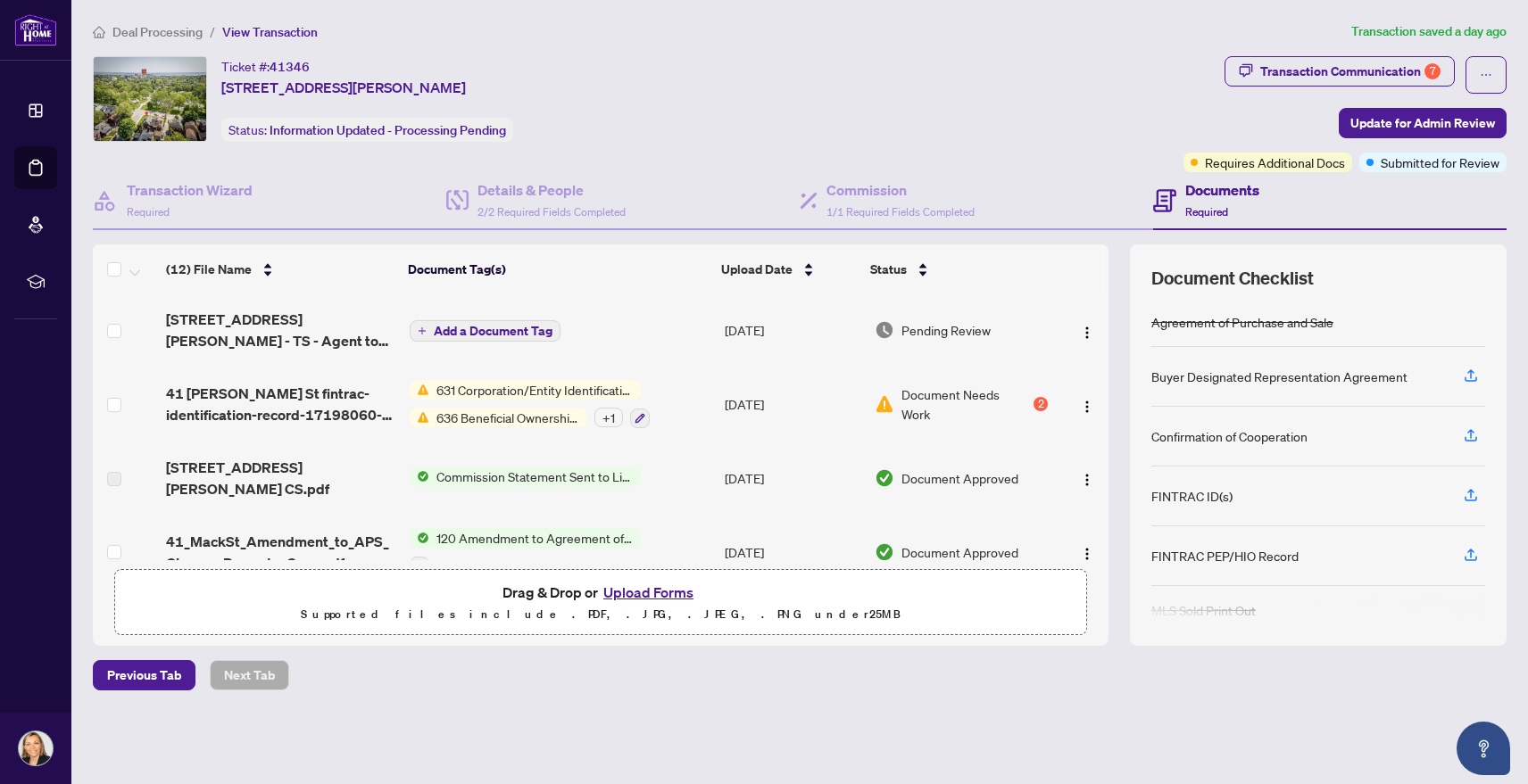
click at [471, 327] on span "Add a Document Tag" at bounding box center [493, 330] width 119 height 13
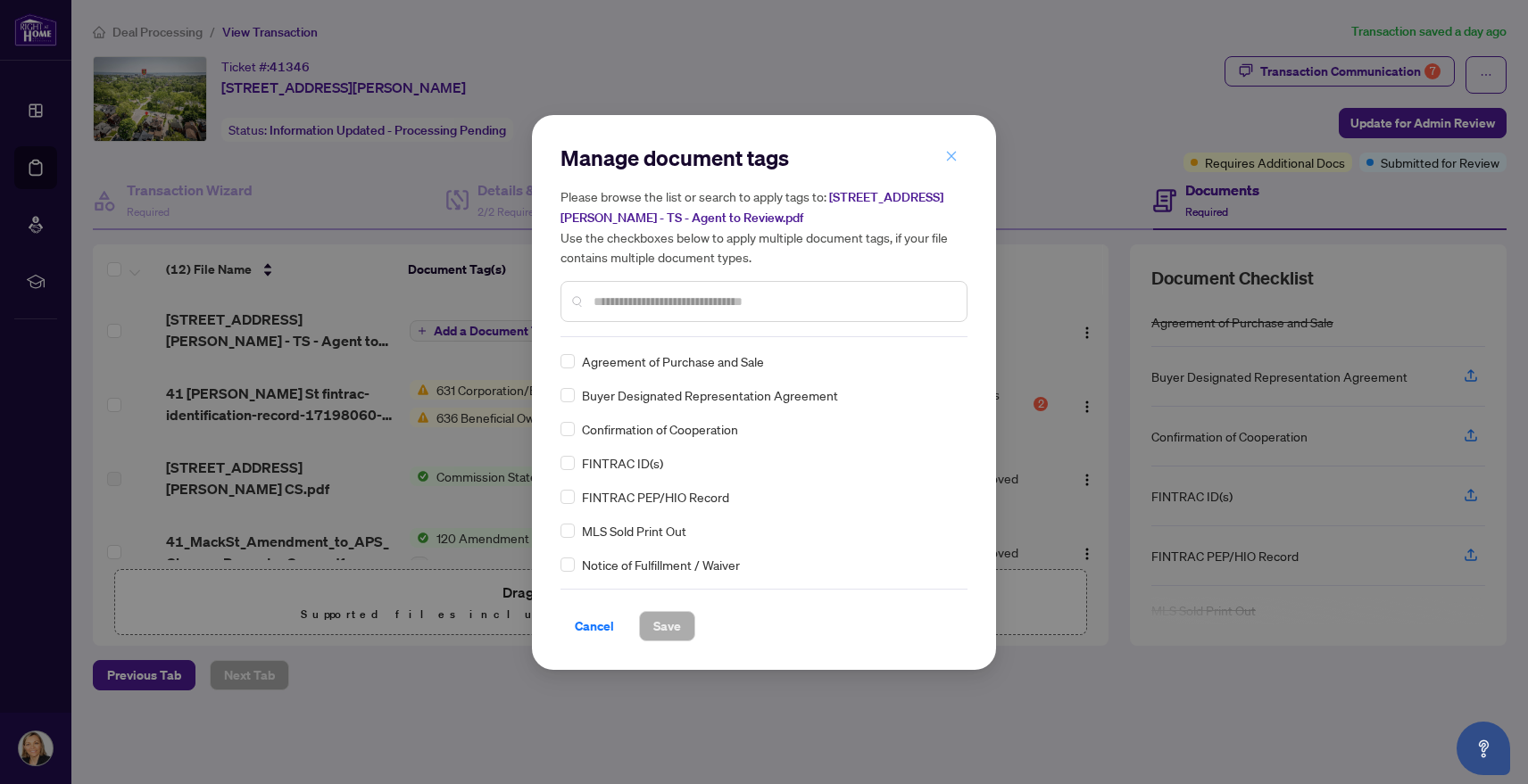
click at [948, 160] on icon "close" at bounding box center [951, 156] width 13 height 13
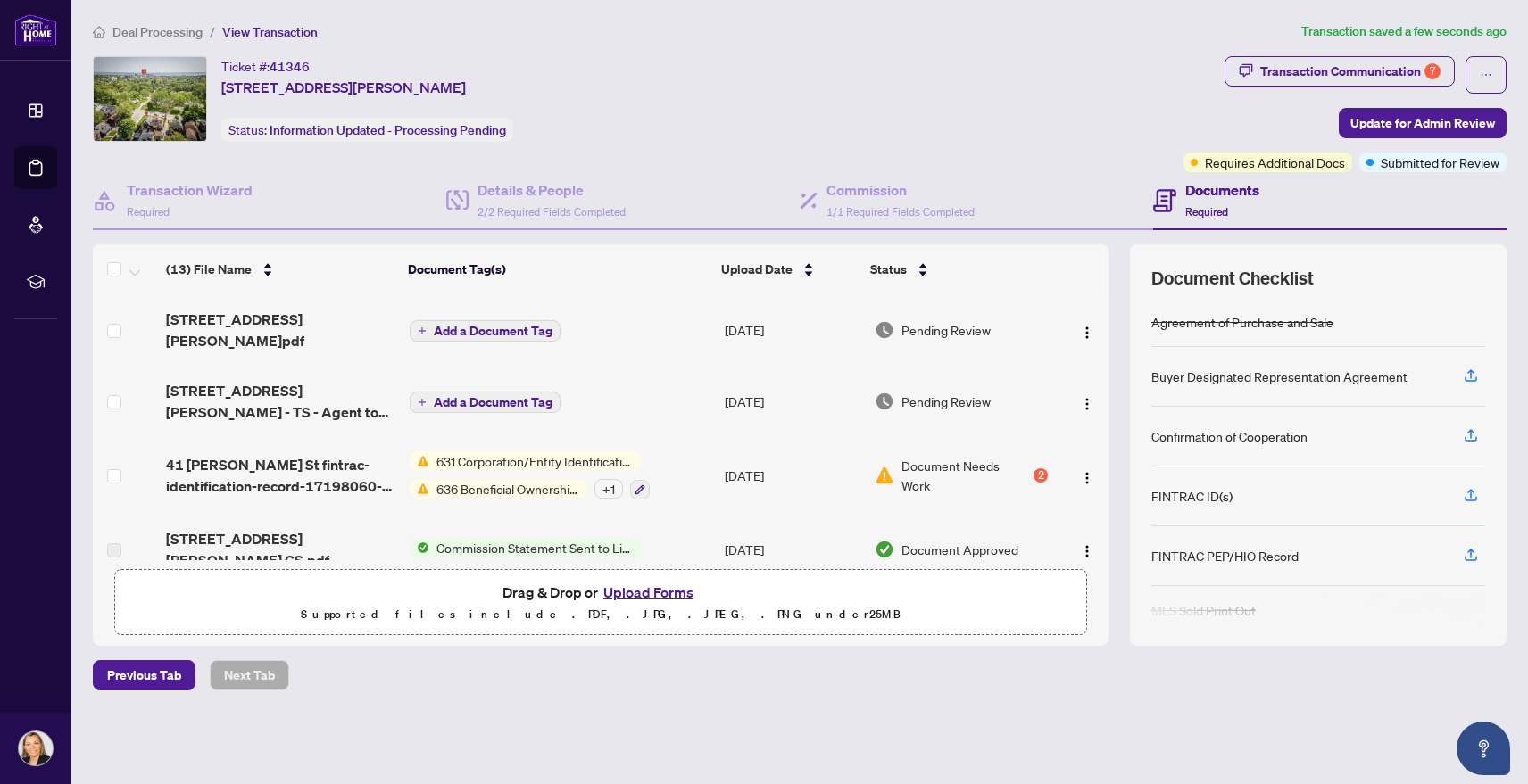
click at [505, 325] on span "Add a Document Tag" at bounding box center [493, 330] width 119 height 13
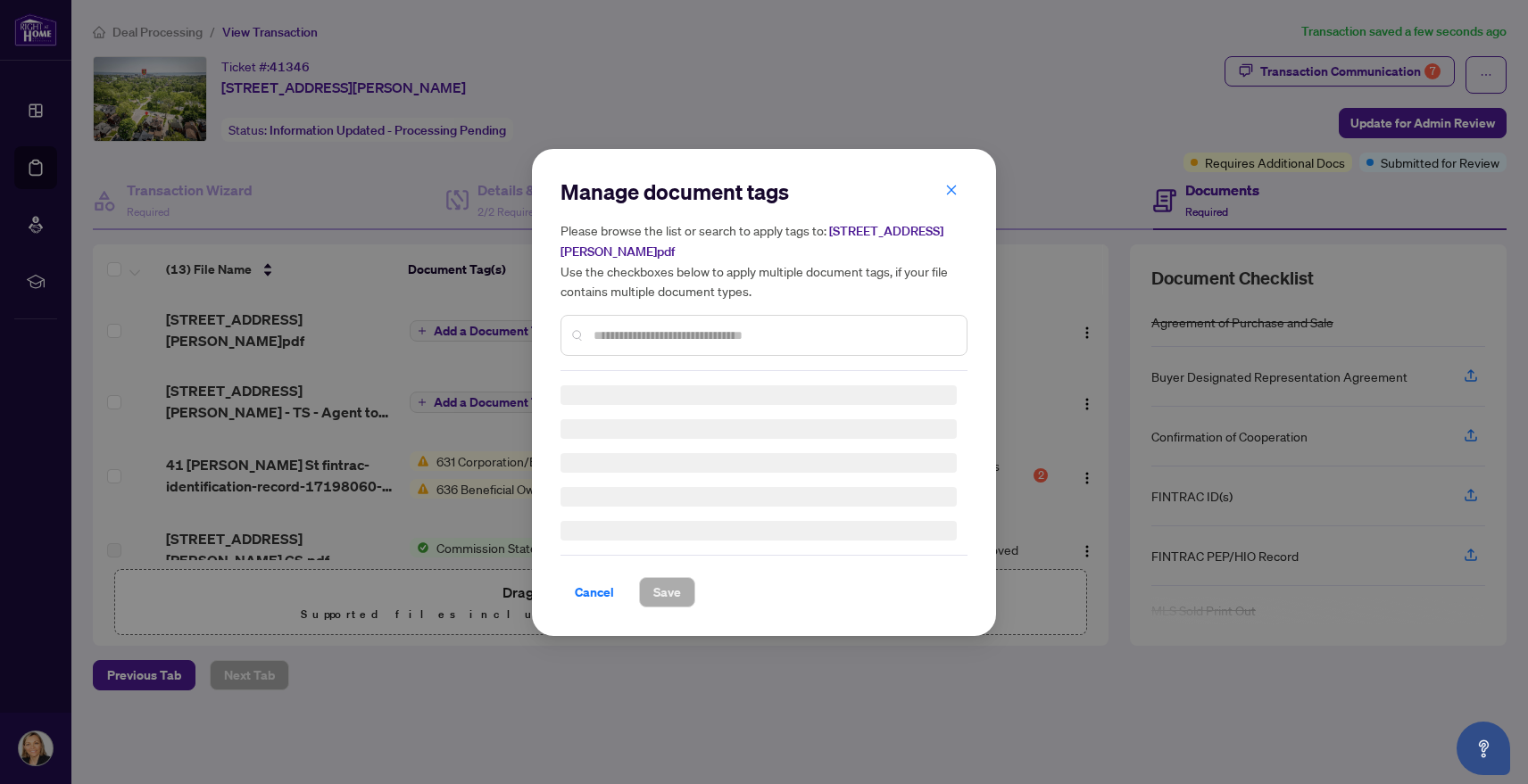
click at [632, 327] on input "text" at bounding box center [772, 335] width 358 height 20
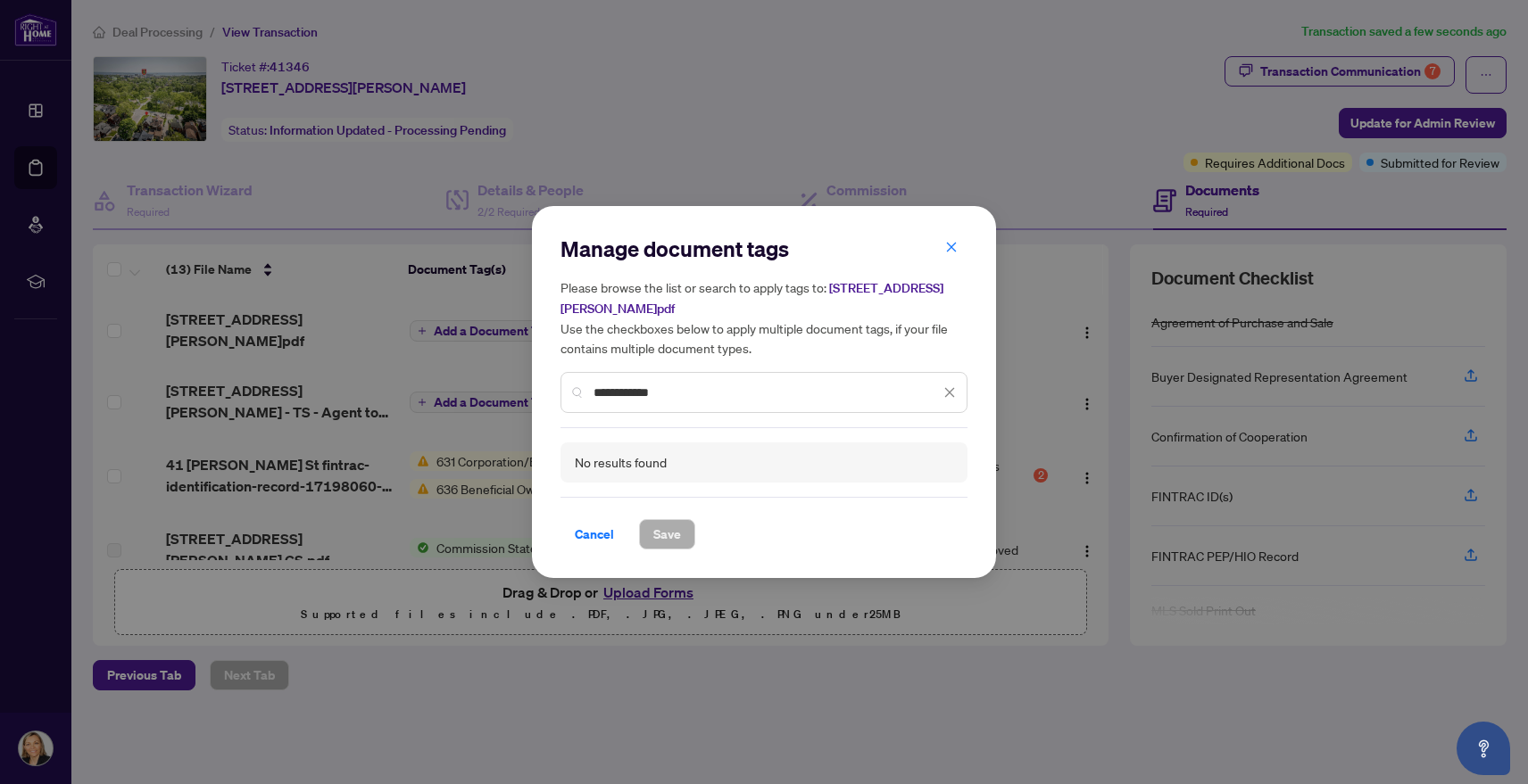
drag, startPoint x: 667, startPoint y: 375, endPoint x: 629, endPoint y: 387, distance: 39.8
click at [629, 387] on input "**********" at bounding box center [766, 393] width 347 height 20
drag, startPoint x: 679, startPoint y: 385, endPoint x: 489, endPoint y: 456, distance: 202.8
click at [626, 391] on input "**********" at bounding box center [766, 393] width 347 height 20
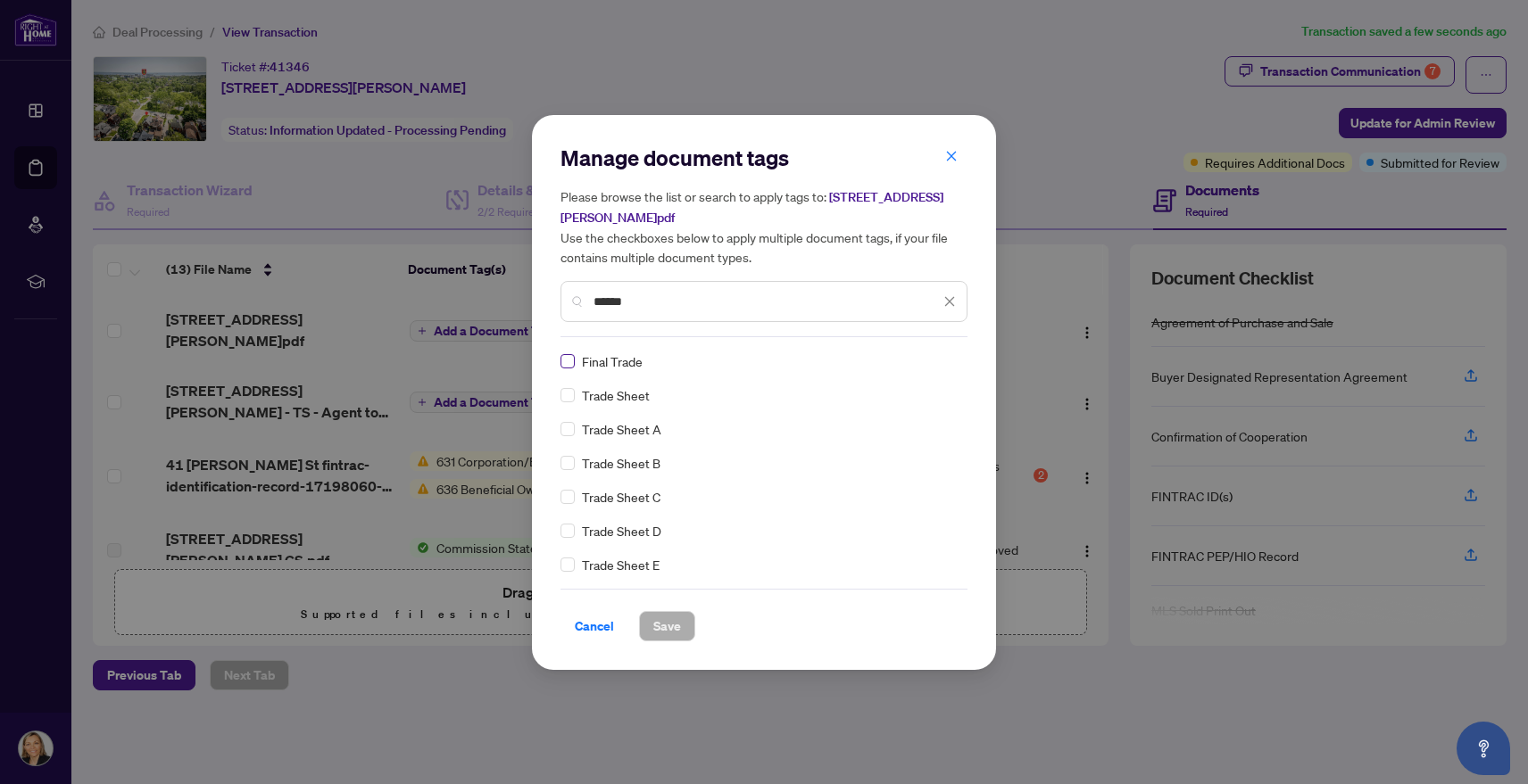
type input "*****"
click at [657, 626] on span "Save" at bounding box center [667, 626] width 28 height 29
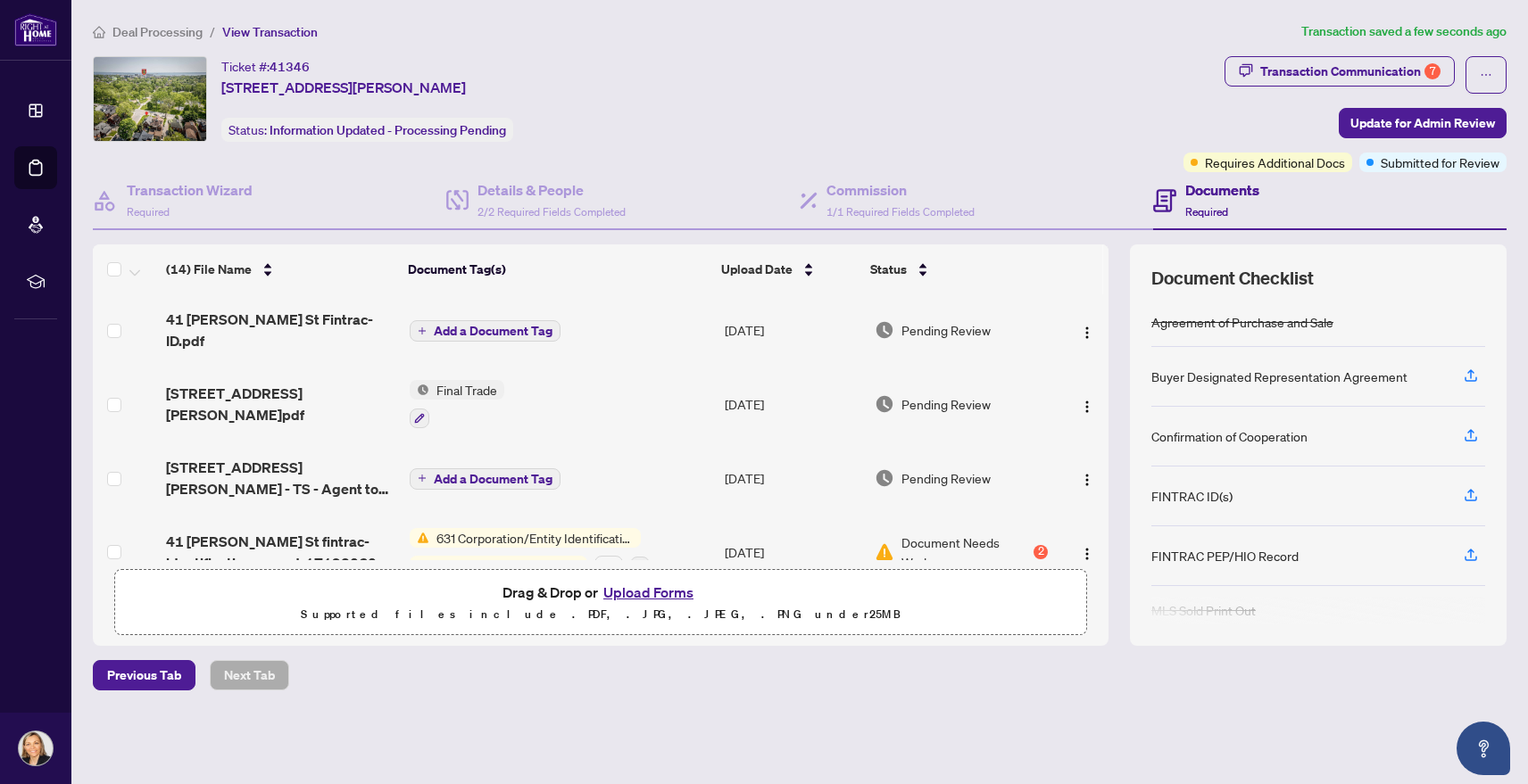
click at [512, 325] on span "Add a Document Tag" at bounding box center [493, 330] width 119 height 13
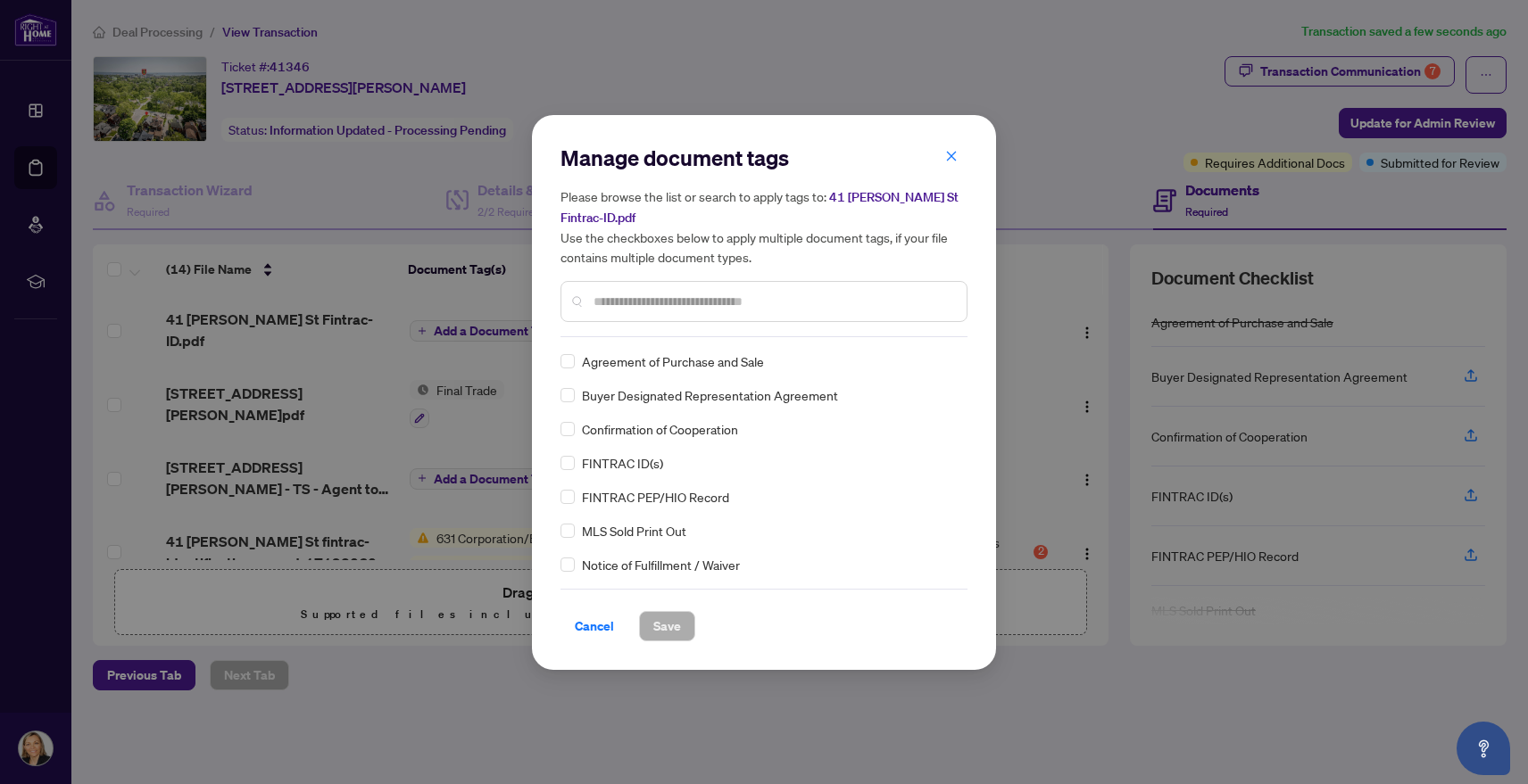
click at [606, 334] on div "Manage document tags Please browse the list or search to apply tags to: 41 [PER…" at bounding box center [764, 240] width 407 height 194
click at [593, 300] on div at bounding box center [764, 301] width 407 height 41
click at [663, 632] on span "Save" at bounding box center [667, 626] width 28 height 29
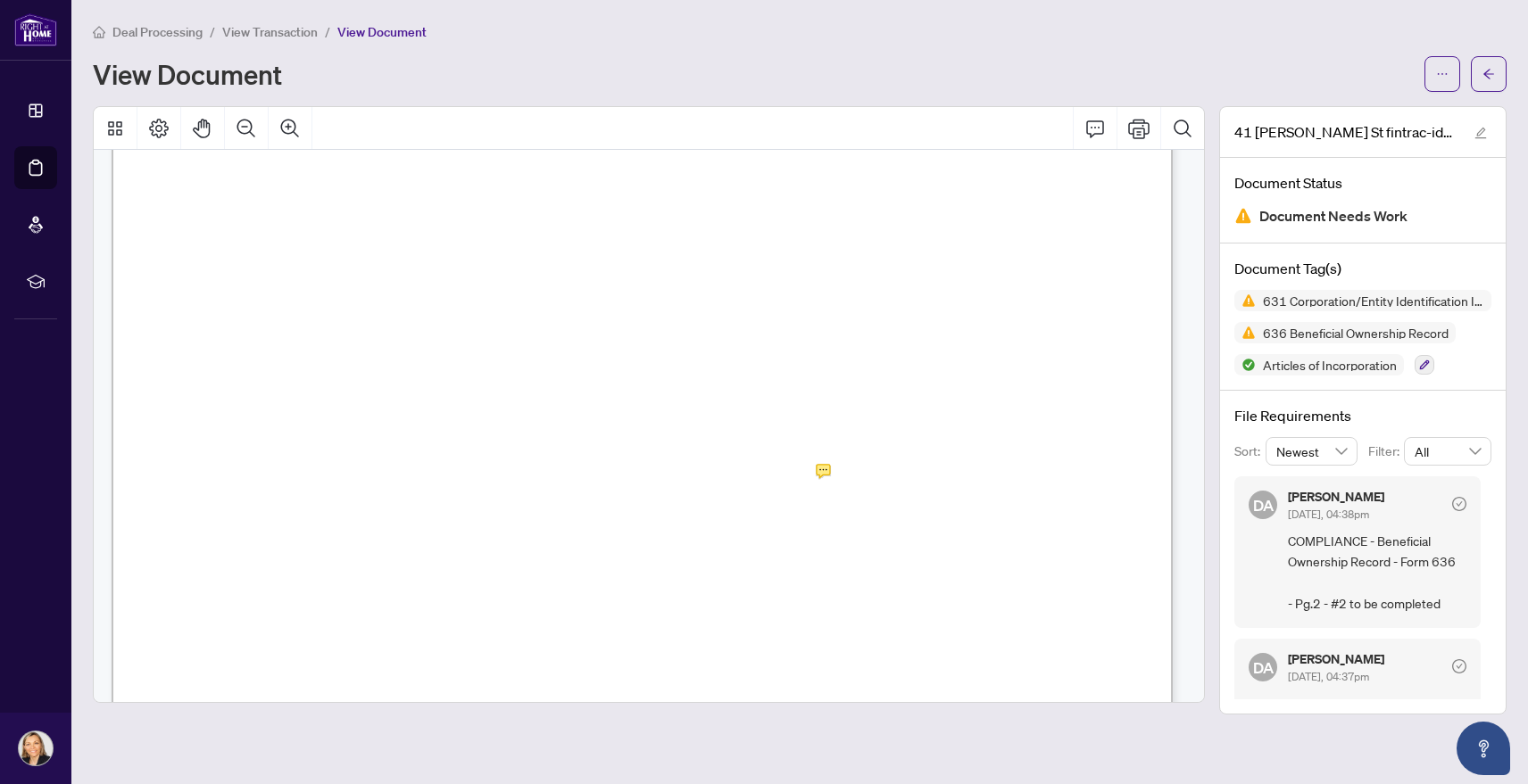
scroll to position [981, 0]
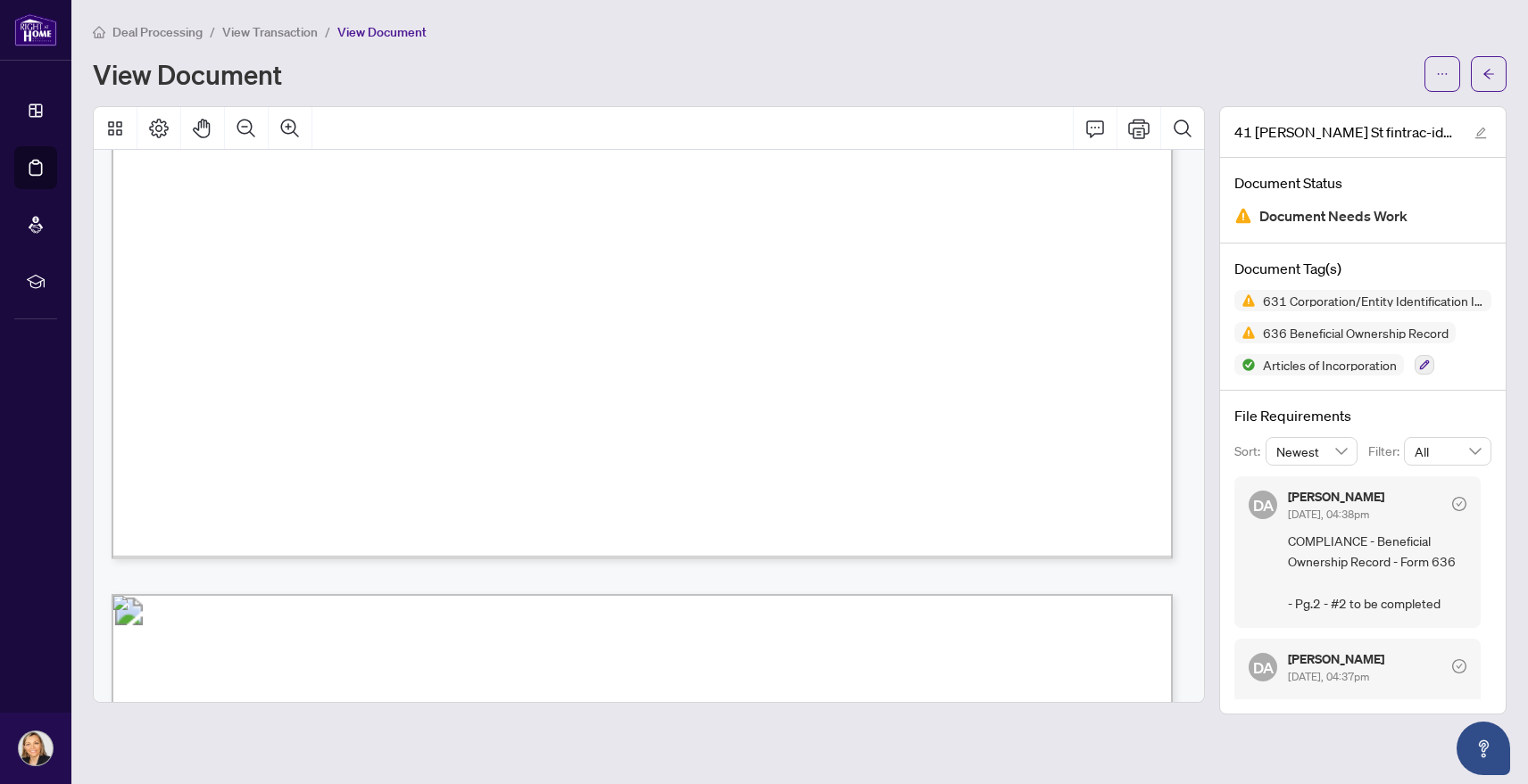
click at [950, 425] on div "Corporation/Entity Identification Information Record NOTE: A Corporation/Entity…" at bounding box center [1142, 519] width 2061 height 2666
click at [806, 435] on div "Corporation/Entity Identification Information Record NOTE: A Corporation/Entity…" at bounding box center [1142, 519] width 2061 height 2666
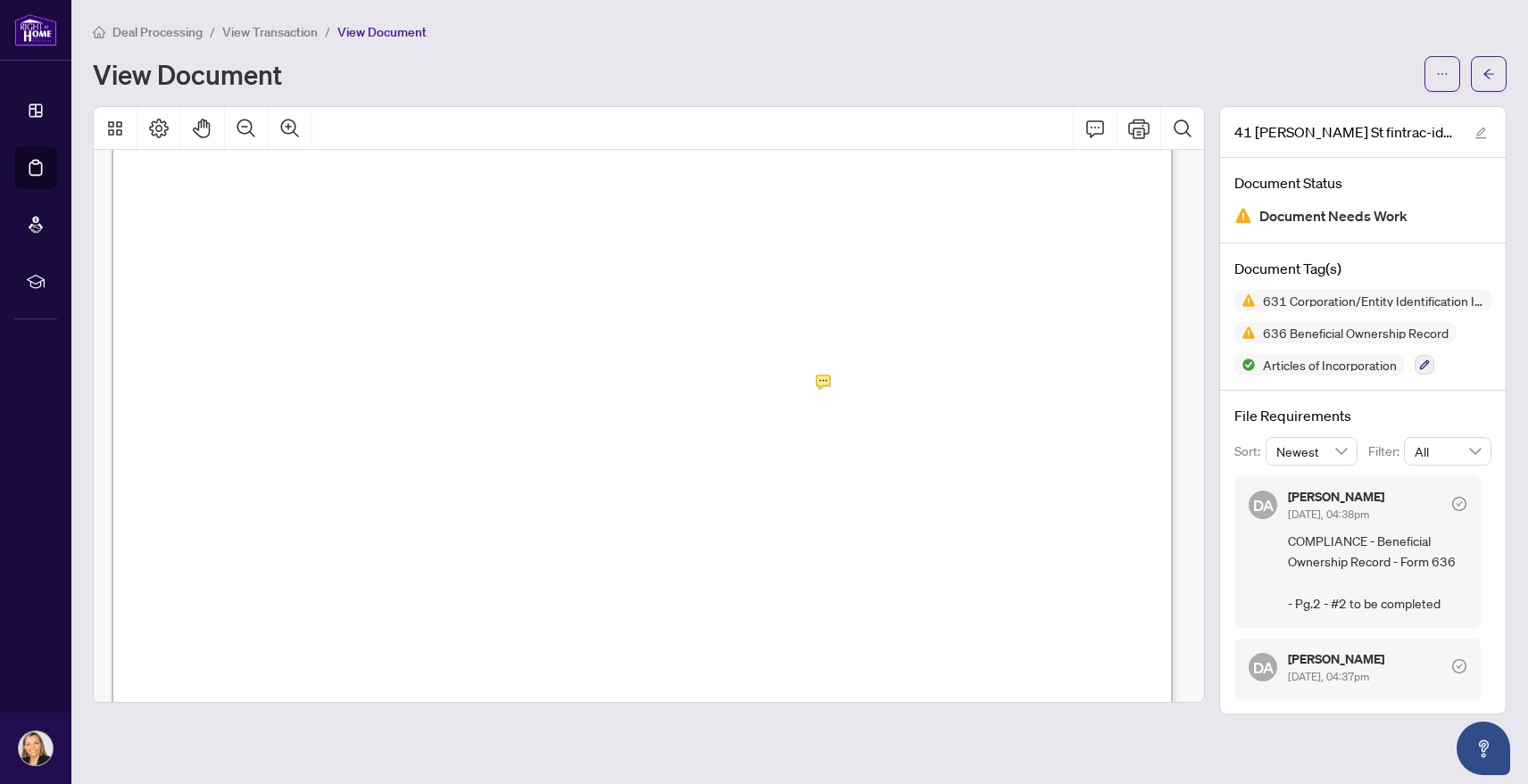
scroll to position [357, 0]
click at [162, 130] on icon "Page Layout" at bounding box center [159, 129] width 22 height 22
click at [1093, 129] on icon "Comment" at bounding box center [1095, 129] width 22 height 22
drag, startPoint x: 140, startPoint y: 210, endPoint x: 118, endPoint y: 204, distance: 22.8
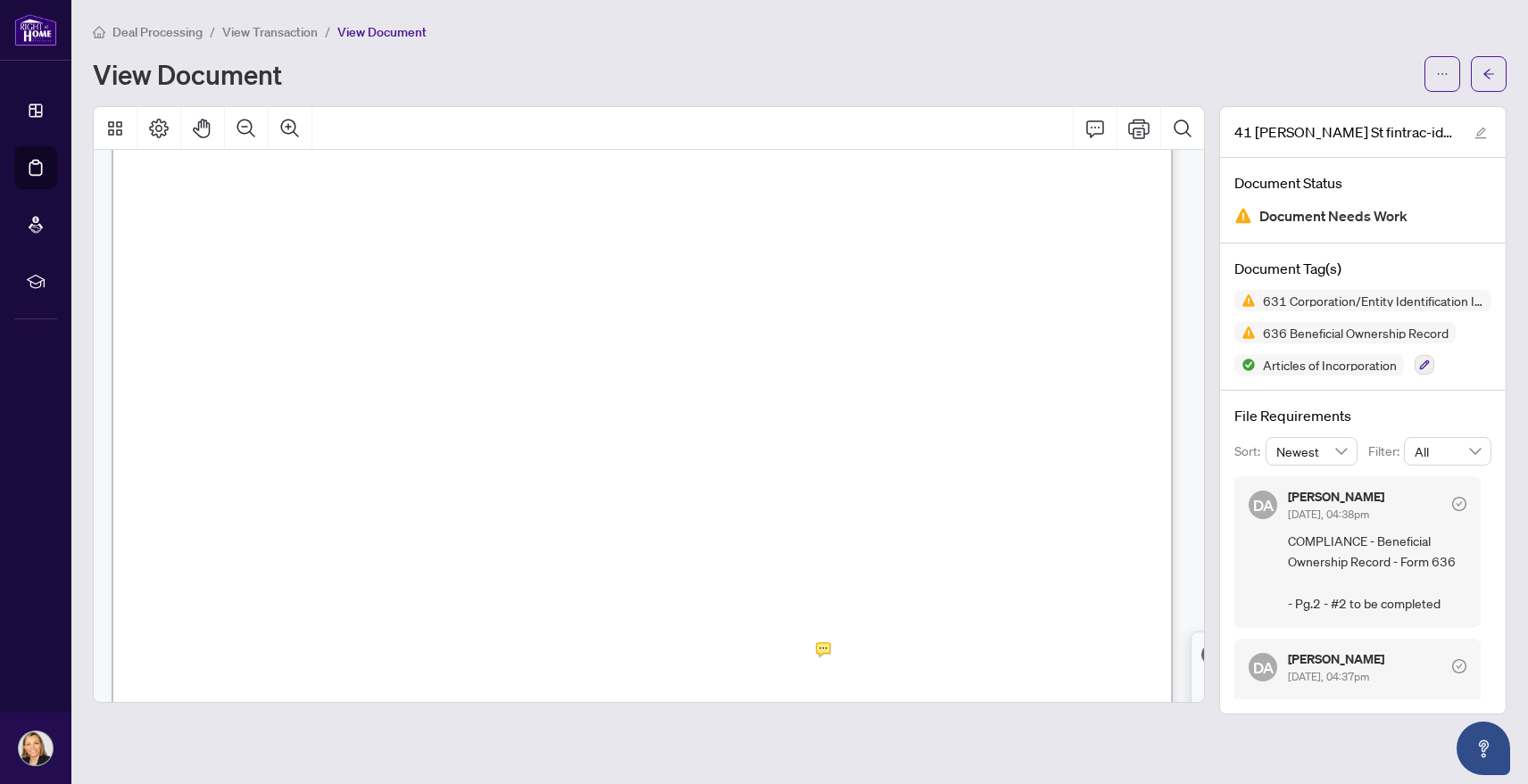
scroll to position [714, 0]
click at [125, 174] on div "Corporation/Entity Identification Information Record NOTE: A Corporation/Entity…" at bounding box center [1142, 787] width 2061 height 2666
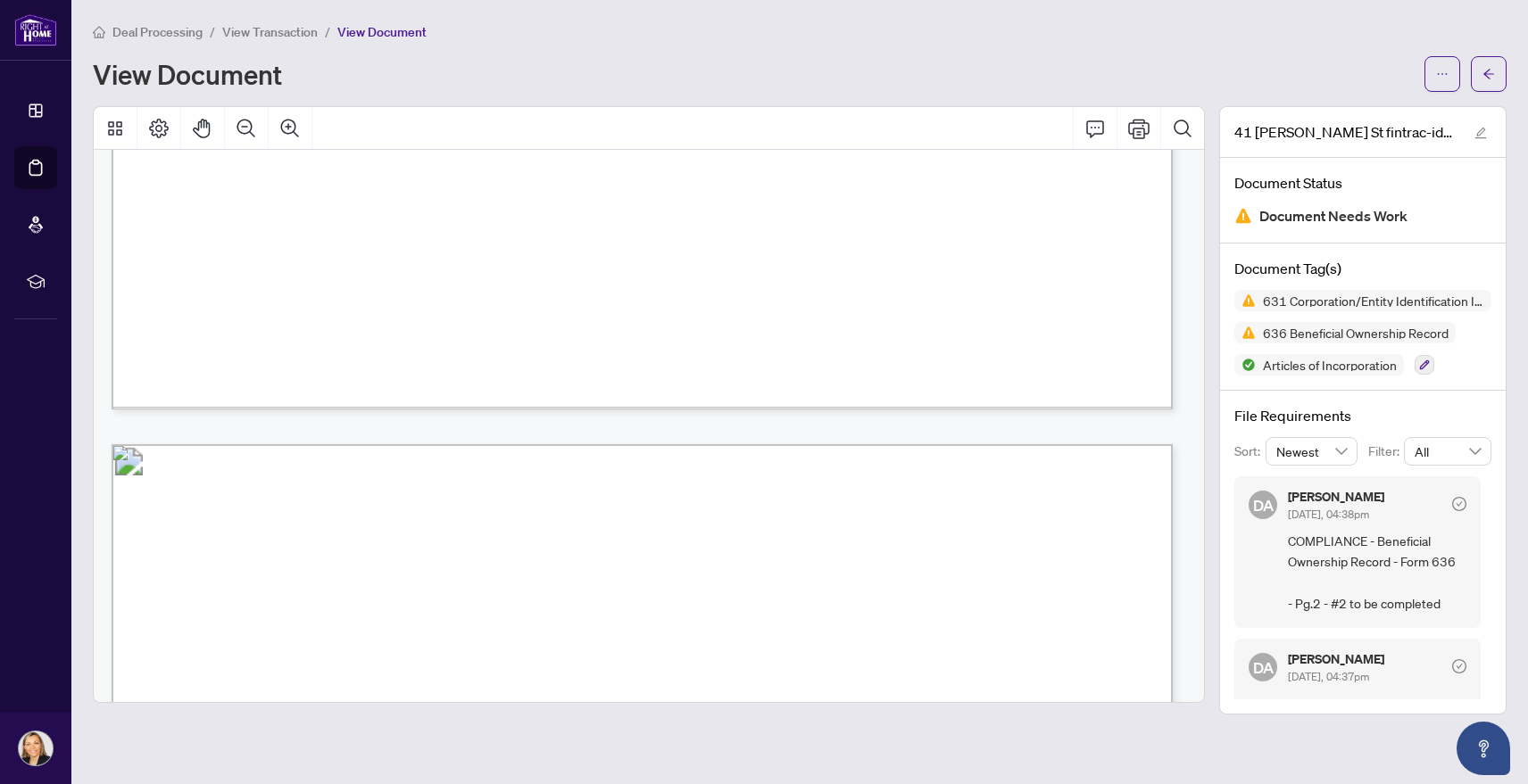
scroll to position [5619, 0]
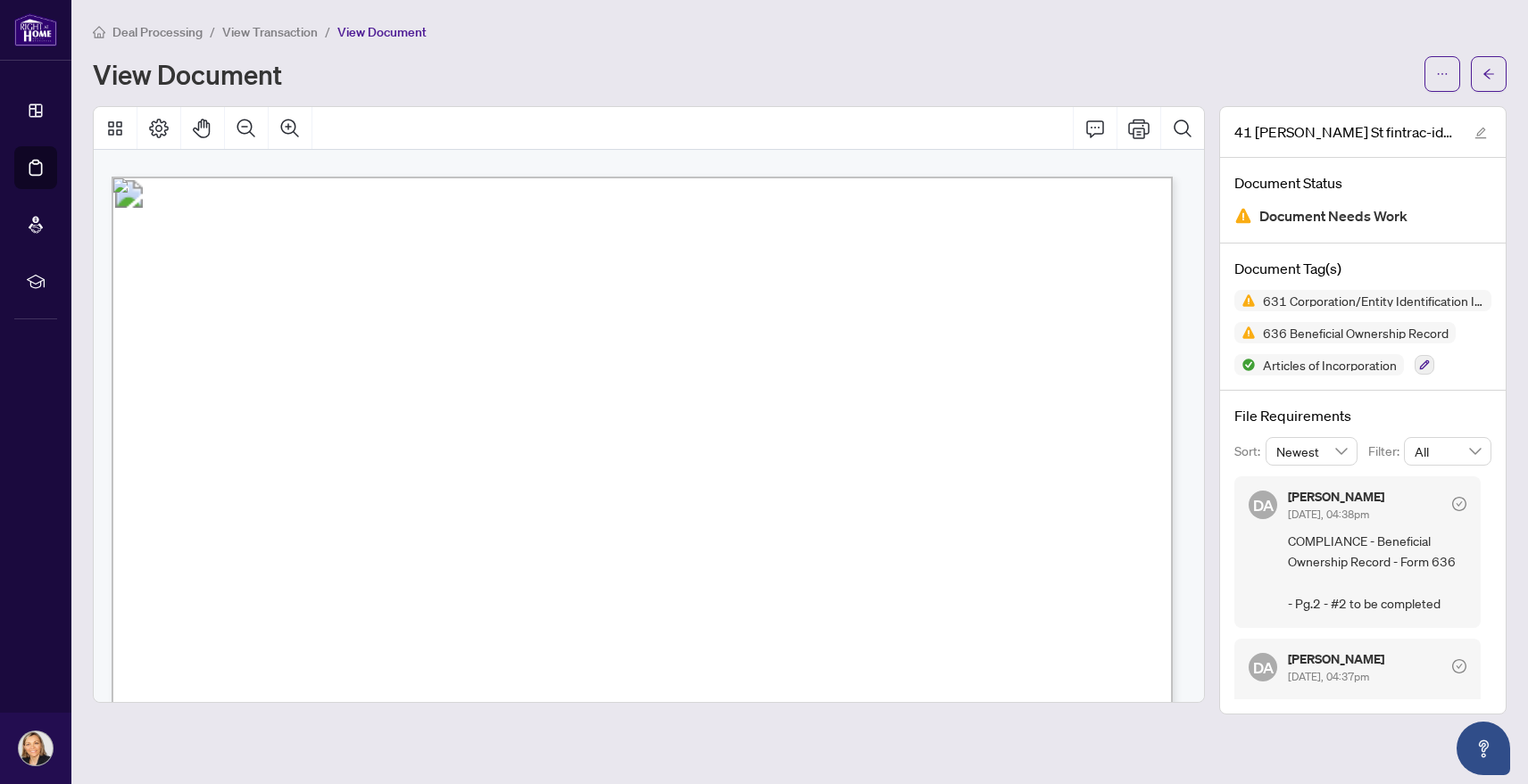
drag, startPoint x: 904, startPoint y: 271, endPoint x: 167, endPoint y: 267, distance: 737.0
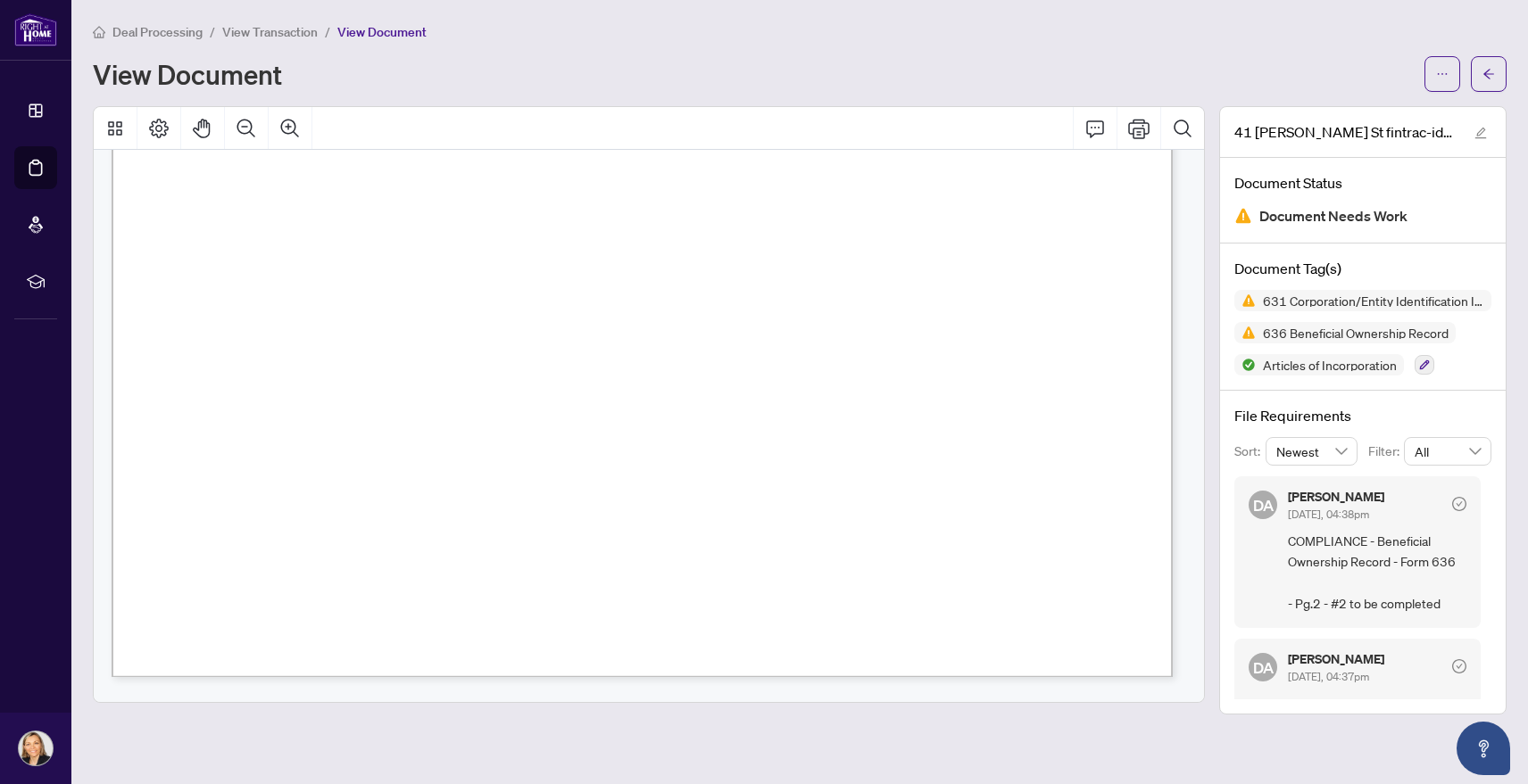
scroll to position [4639, 0]
